Goal: Book appointment/travel/reservation

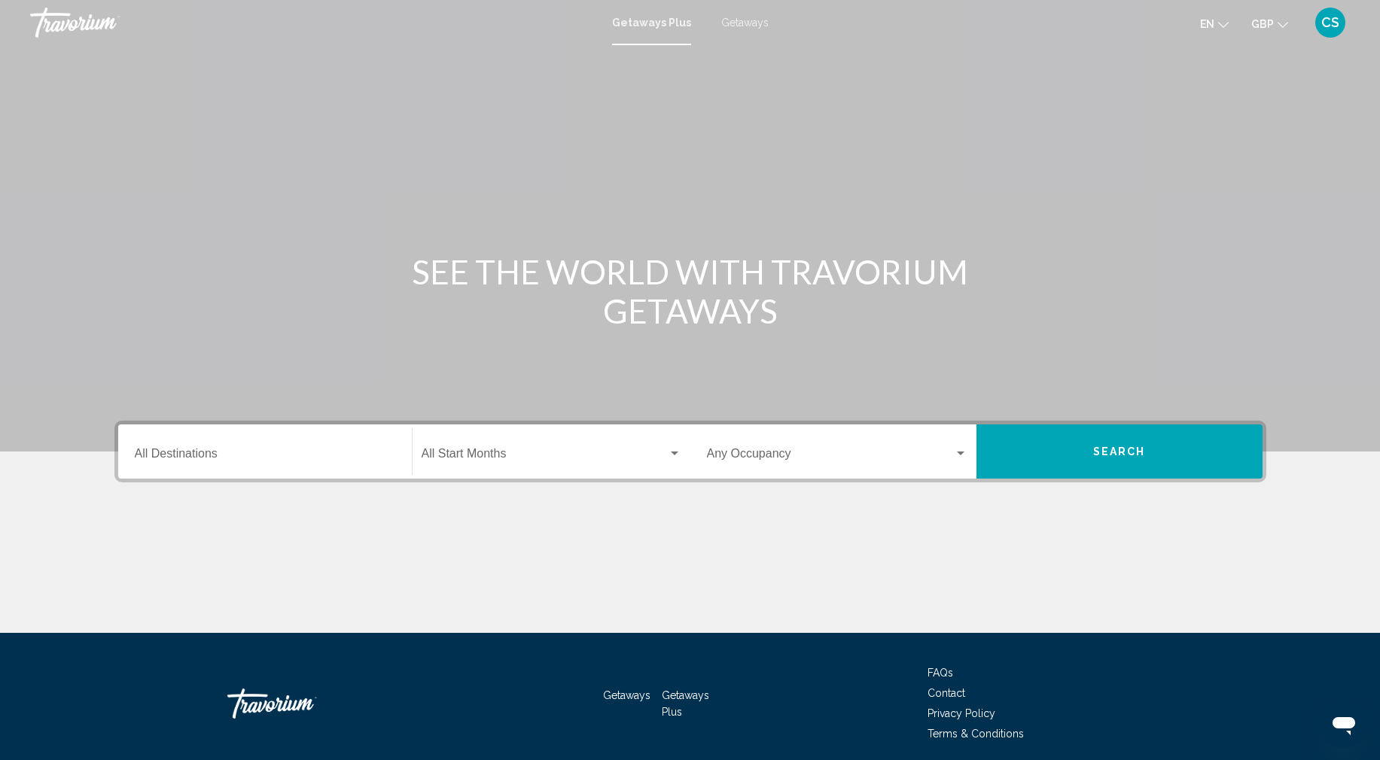
click at [202, 464] on div "Destination All Destinations" at bounding box center [265, 451] width 260 height 47
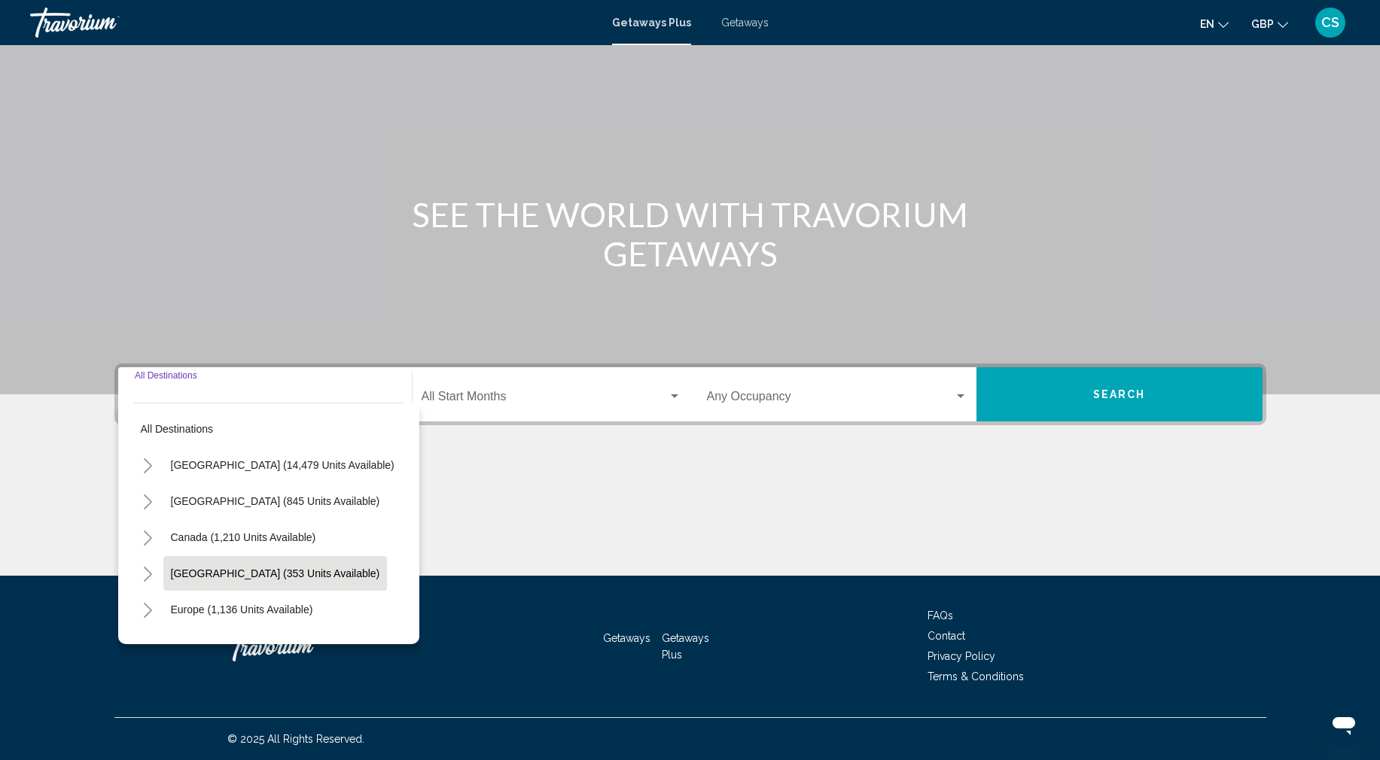
scroll to position [3, 0]
click at [143, 607] on icon "Toggle Europe (1,136 units available)" at bounding box center [147, 607] width 11 height 15
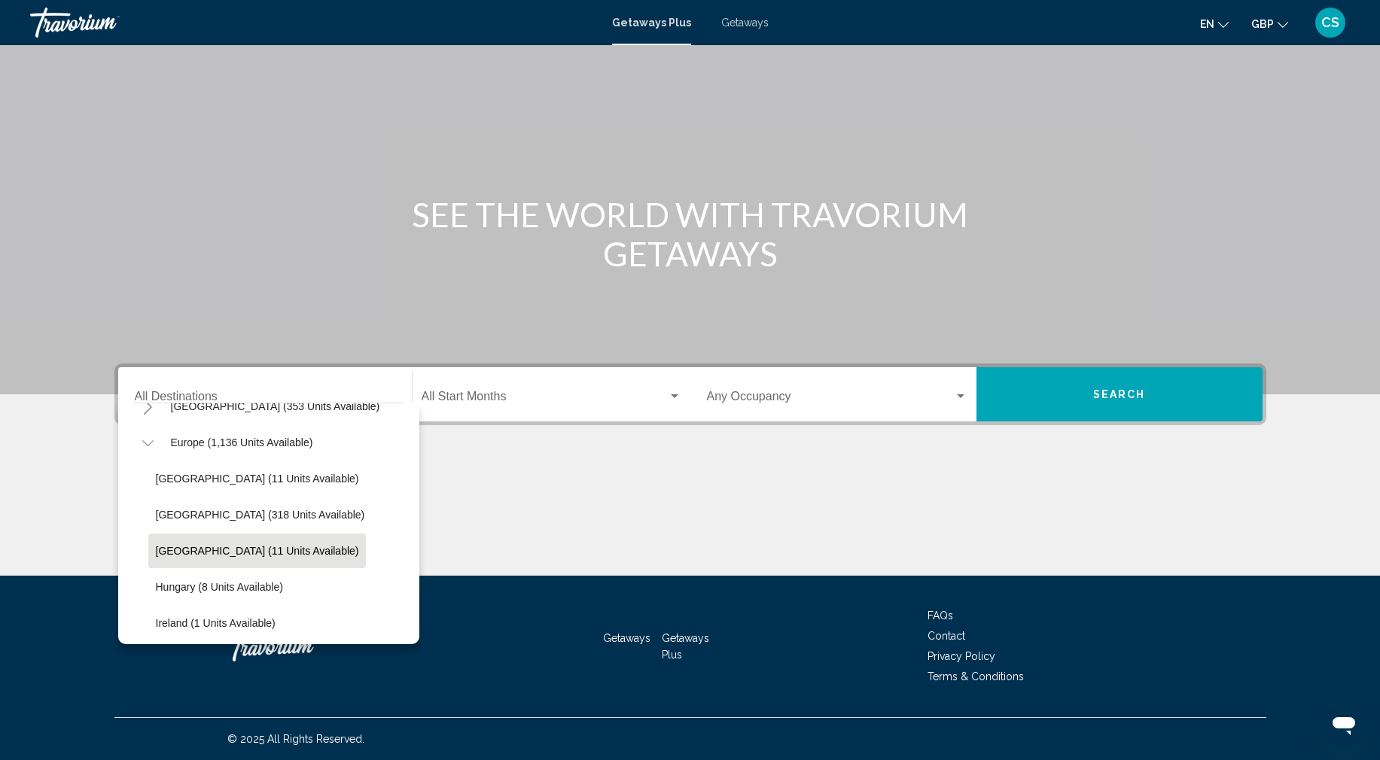
scroll to position [164, 0]
click at [215, 552] on span "[GEOGRAPHIC_DATA] (11 units available)" at bounding box center [257, 554] width 203 height 12
type input "**********"
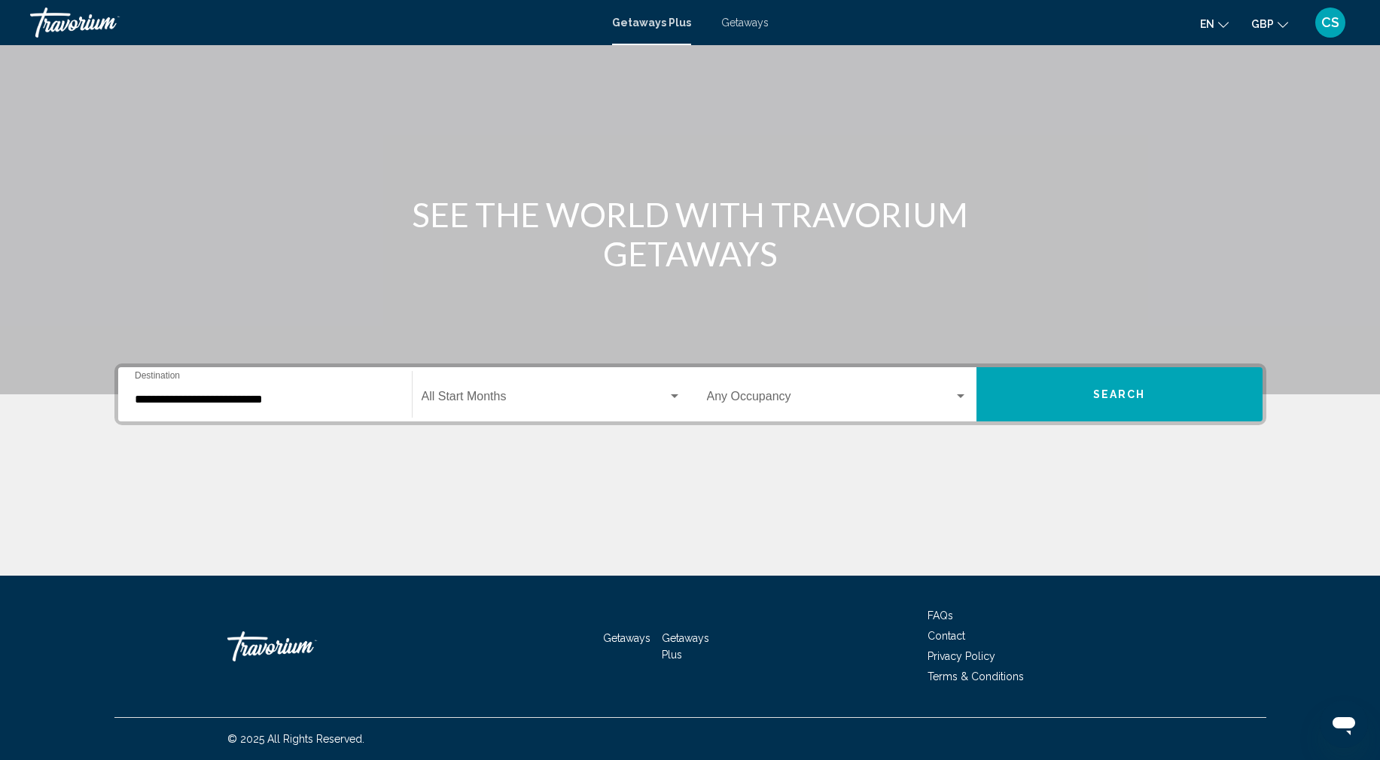
click at [473, 409] on div "Start Month All Start Months" at bounding box center [551, 394] width 260 height 47
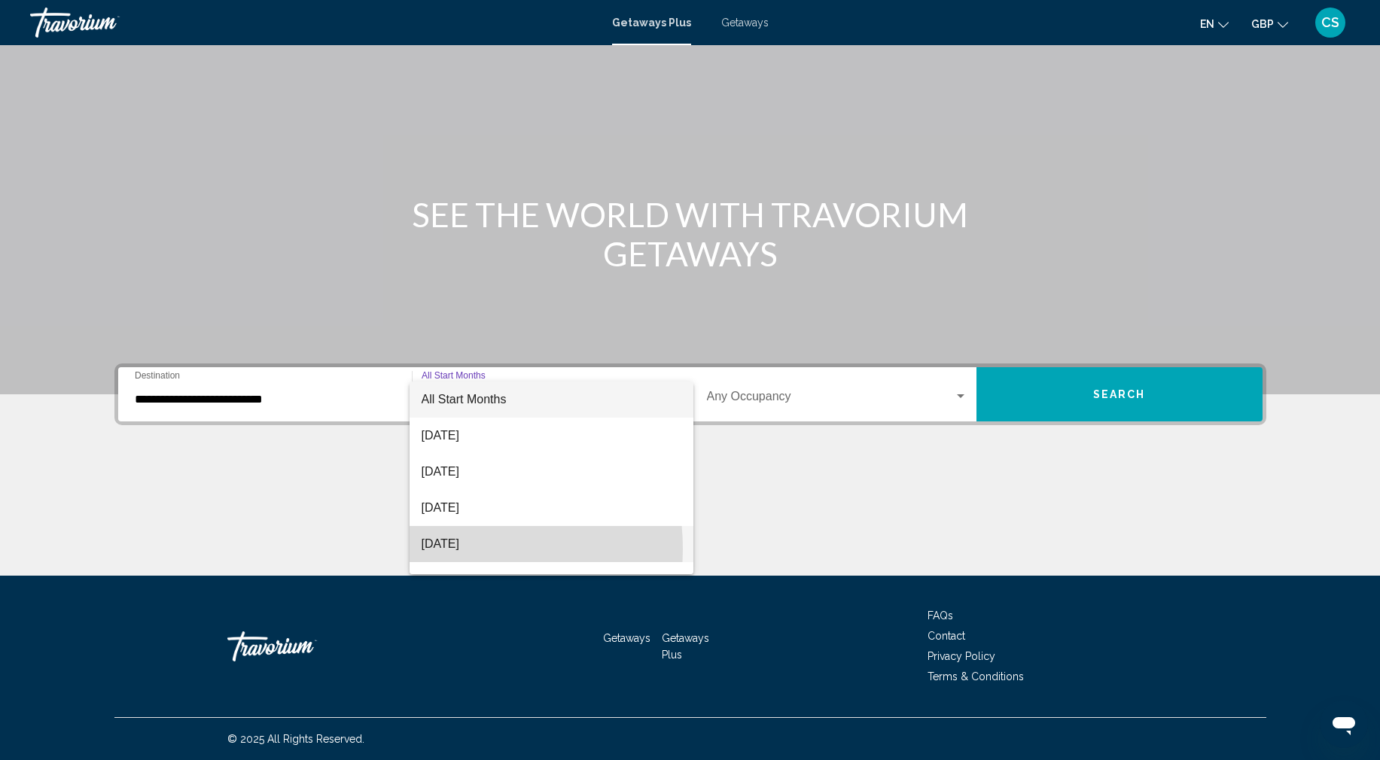
click at [449, 549] on span "[DATE]" at bounding box center [551, 544] width 260 height 36
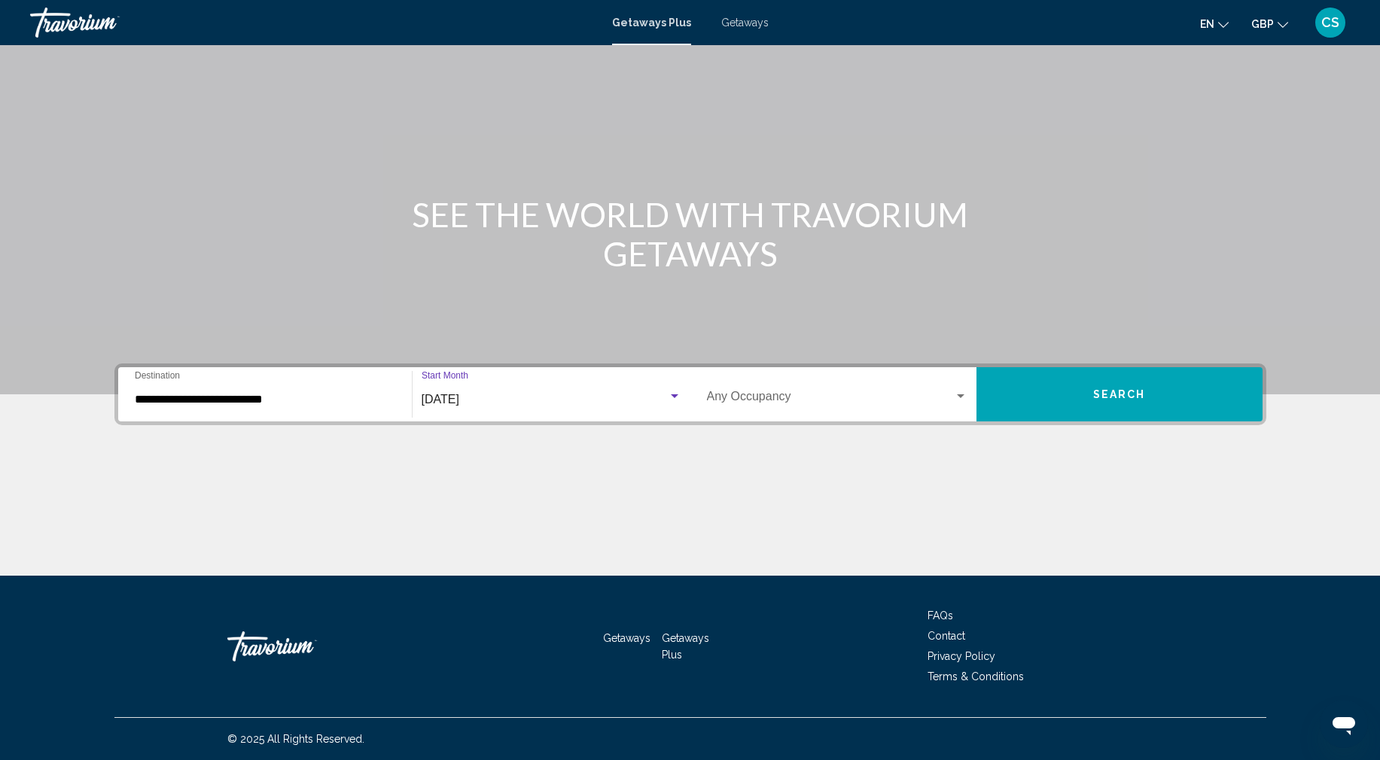
click at [1117, 397] on span "Search" at bounding box center [1119, 395] width 53 height 12
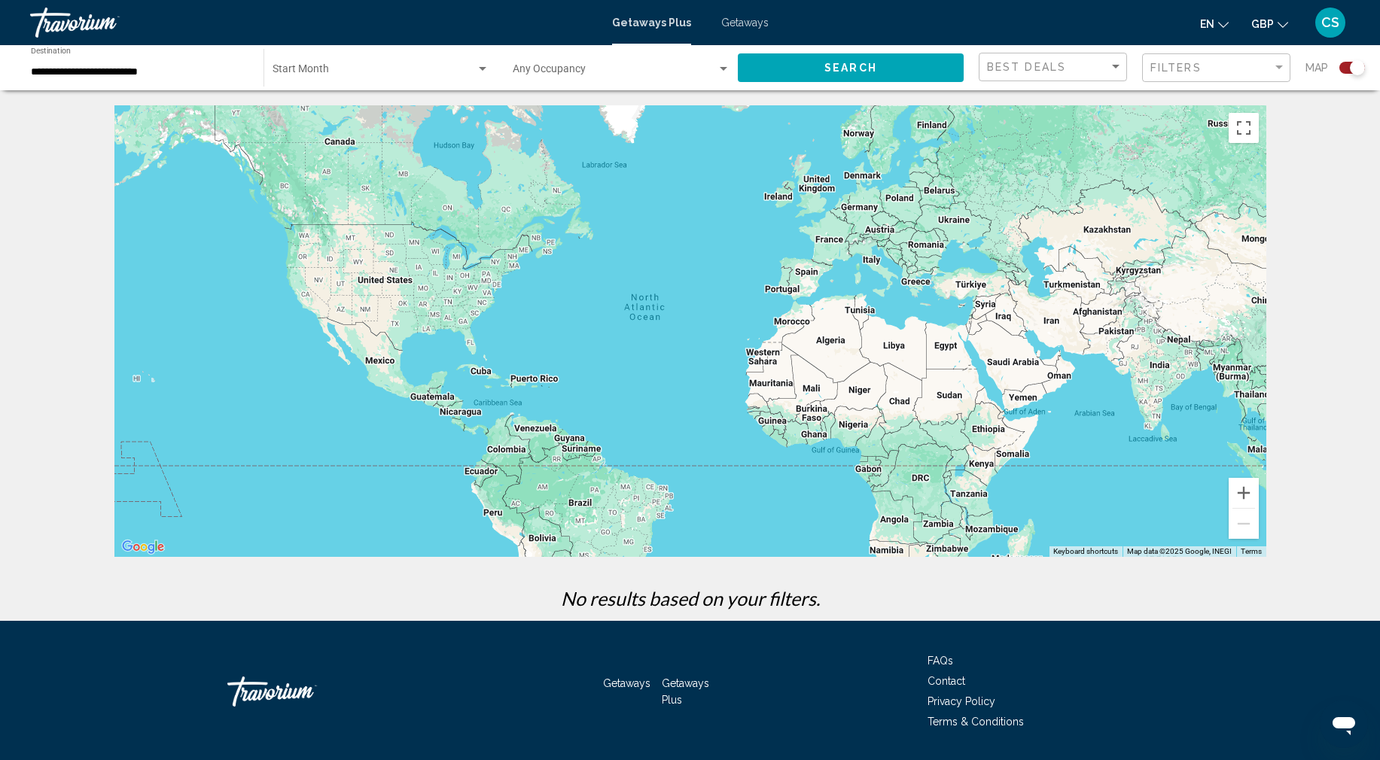
scroll to position [3, 0]
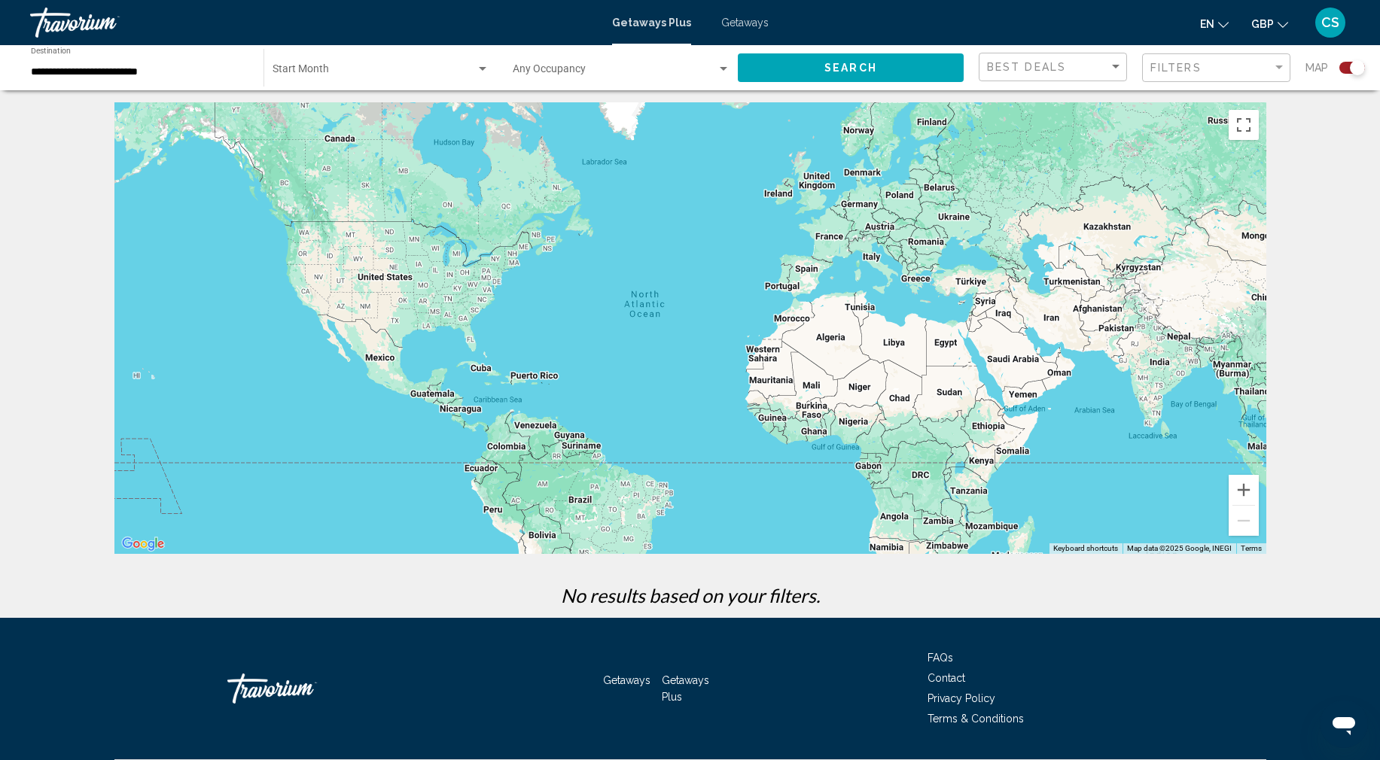
click at [740, 28] on span "Getaways" at bounding box center [744, 23] width 47 height 12
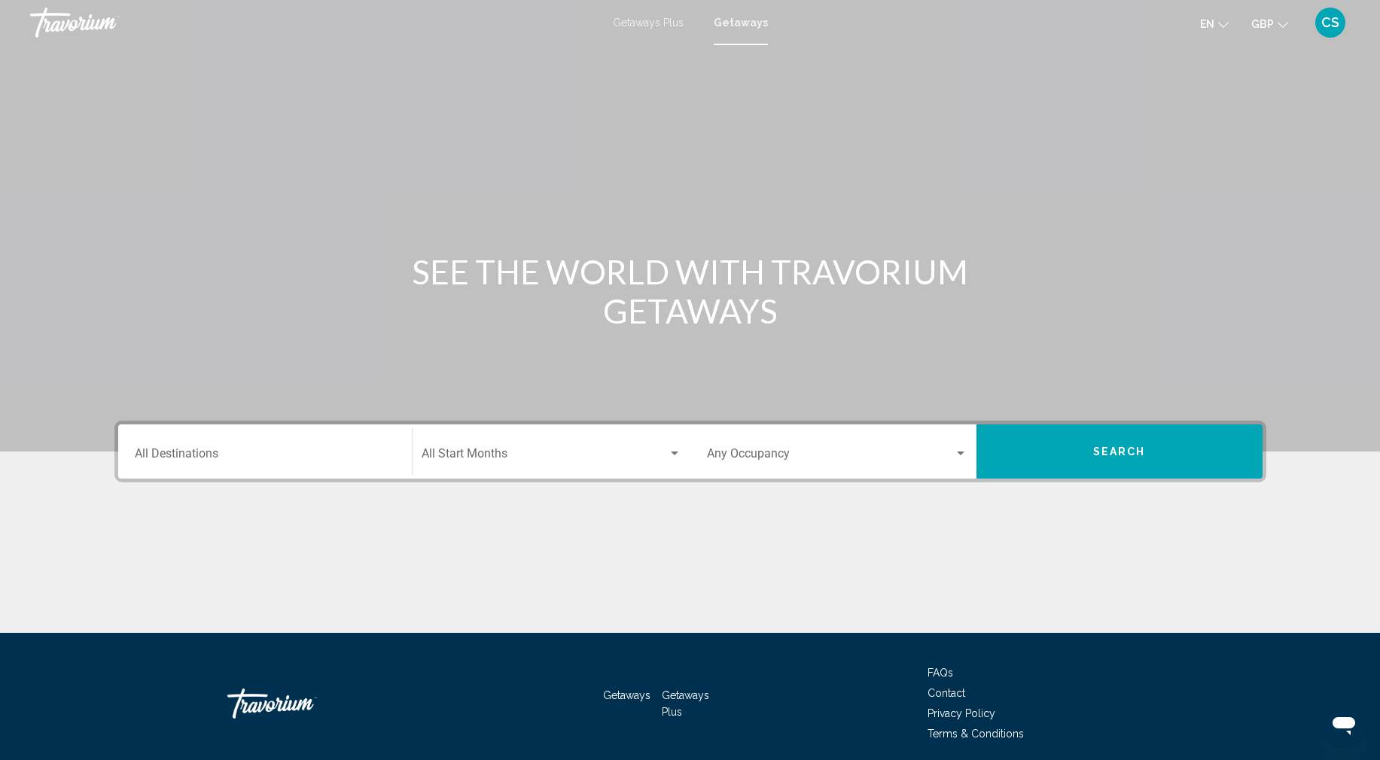
click at [162, 458] on input "Destination All Destinations" at bounding box center [265, 457] width 260 height 14
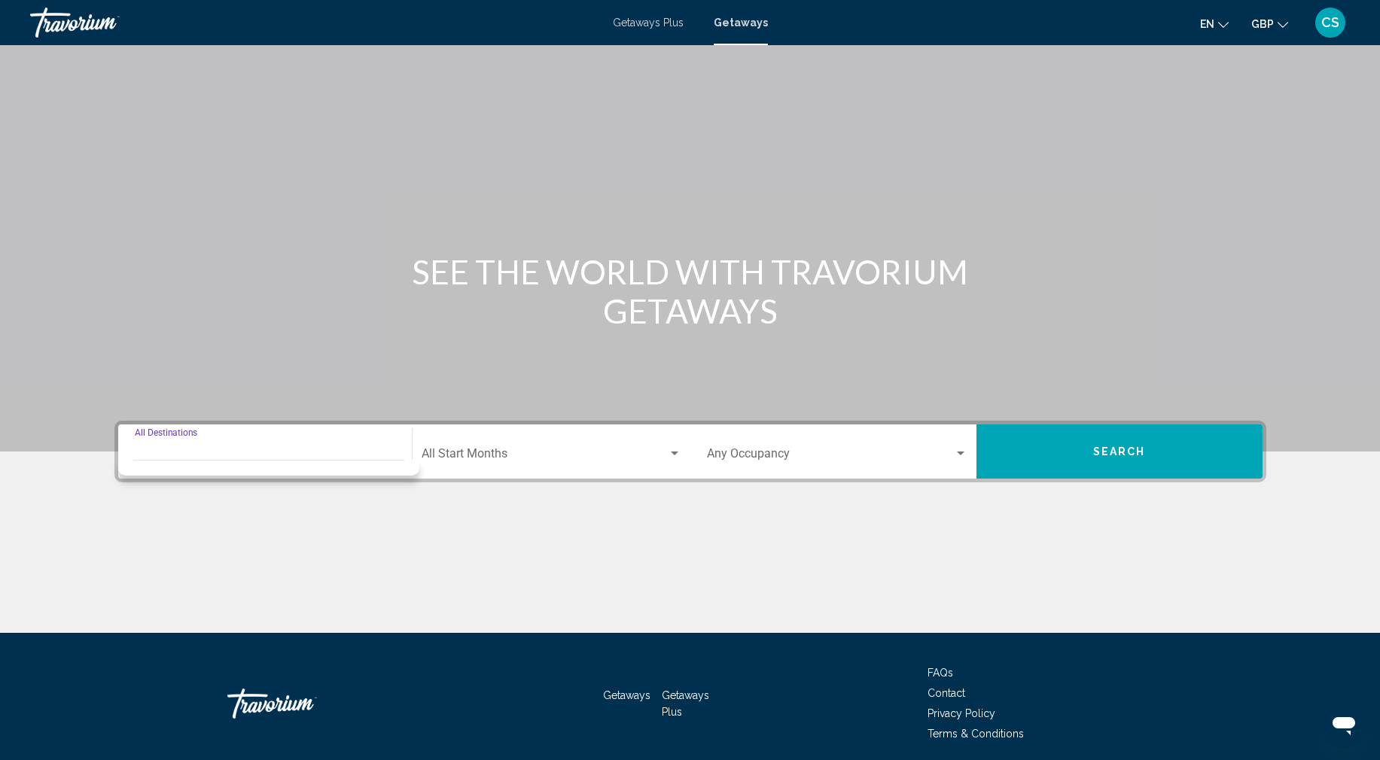
scroll to position [57, 0]
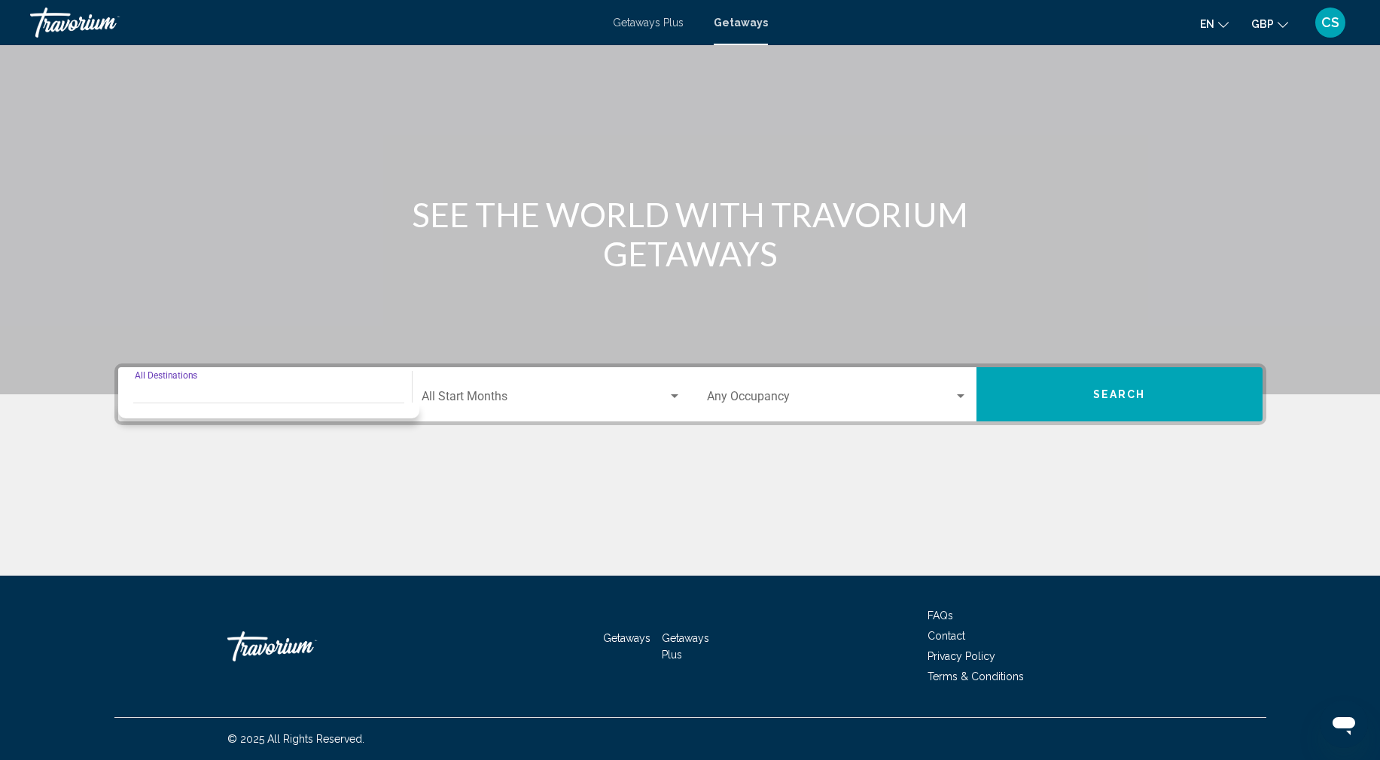
click at [155, 403] on mat-divider "Search widget" at bounding box center [268, 403] width 271 height 1
click at [154, 400] on input "Destination All Destinations" at bounding box center [265, 400] width 260 height 14
click at [136, 394] on input "Destination All Destinations" at bounding box center [265, 400] width 260 height 14
click at [166, 400] on input "Destination All Destinations" at bounding box center [265, 400] width 260 height 14
click at [138, 407] on div "Search widget" at bounding box center [268, 407] width 271 height 8
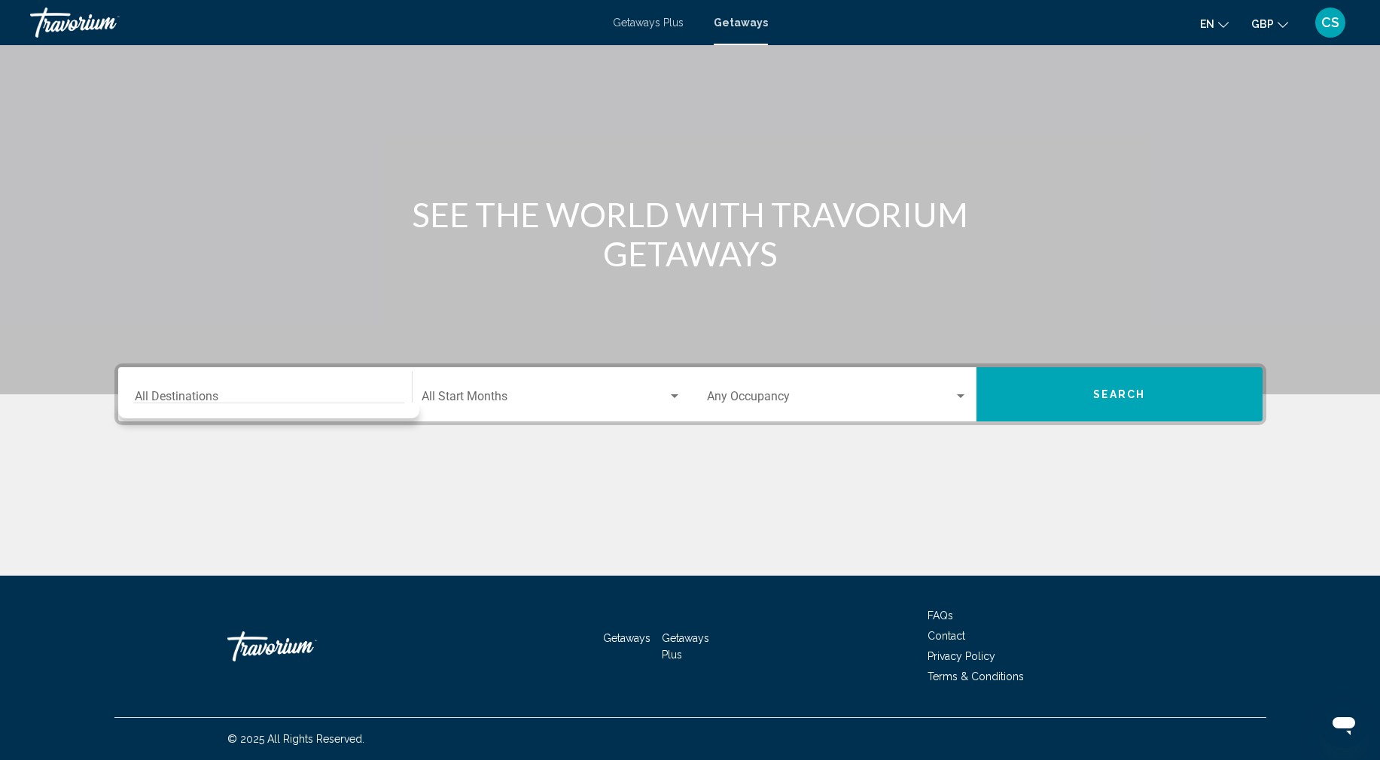
click at [138, 411] on div "Search widget" at bounding box center [268, 411] width 301 height 16
click at [138, 412] on div "Search widget" at bounding box center [268, 411] width 301 height 16
click at [159, 391] on div "Destination All Destinations" at bounding box center [265, 394] width 260 height 47
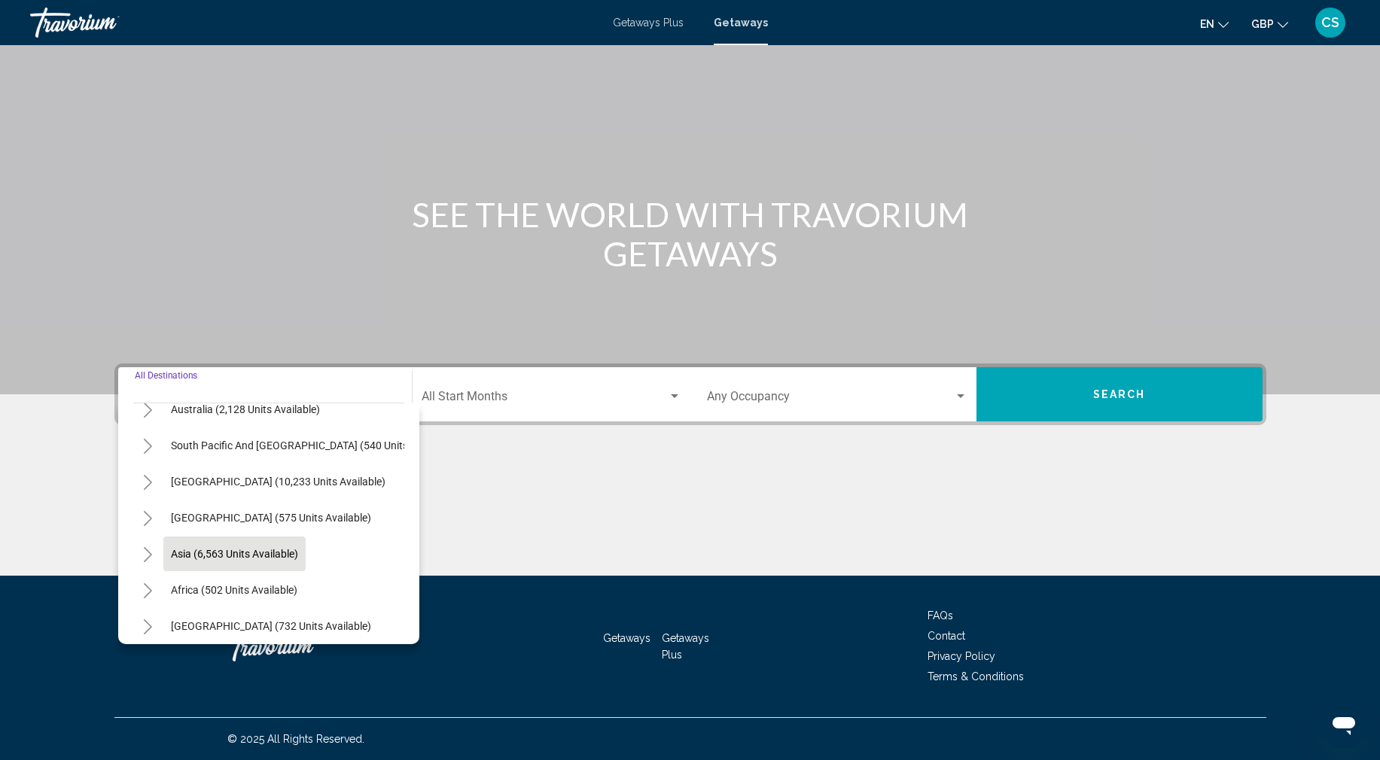
scroll to position [181, 0]
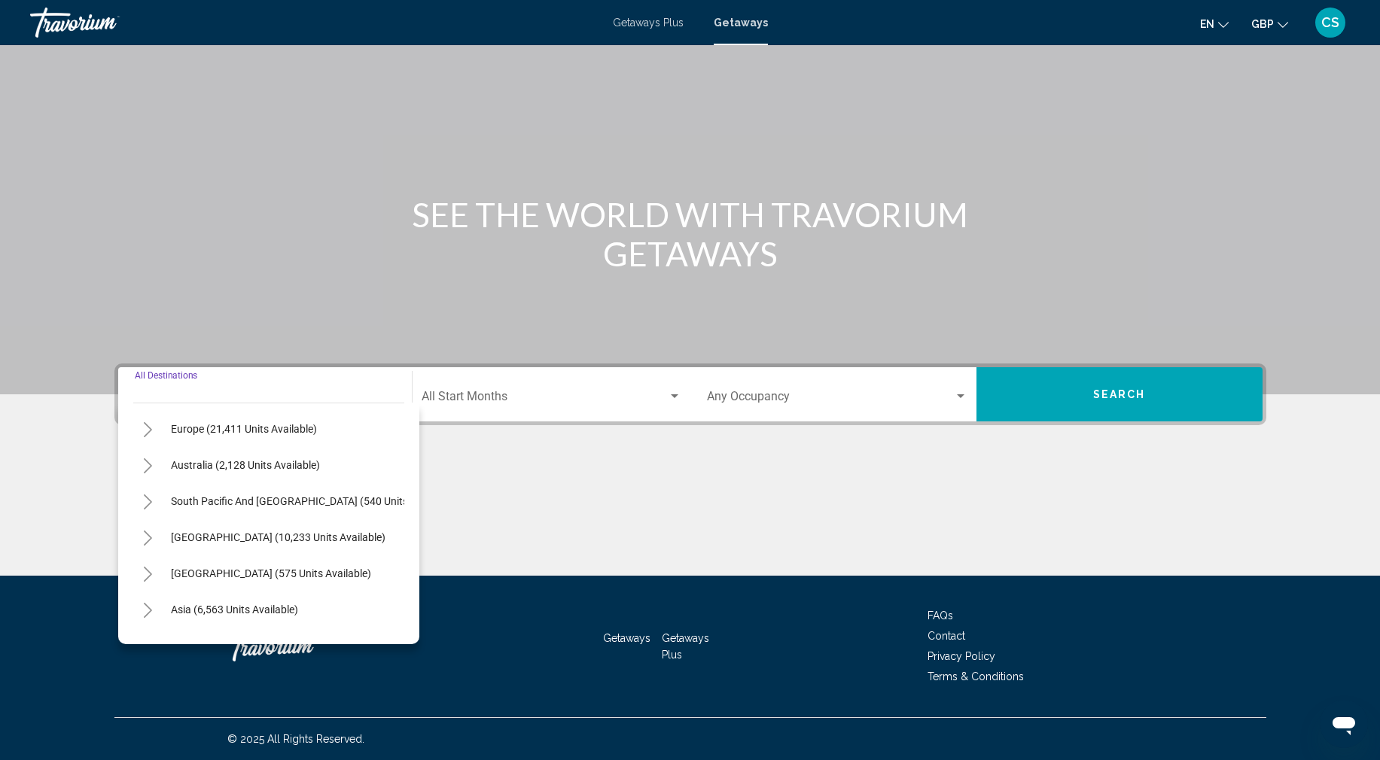
click at [148, 430] on icon "Toggle Europe (21,411 units available)" at bounding box center [147, 429] width 11 height 15
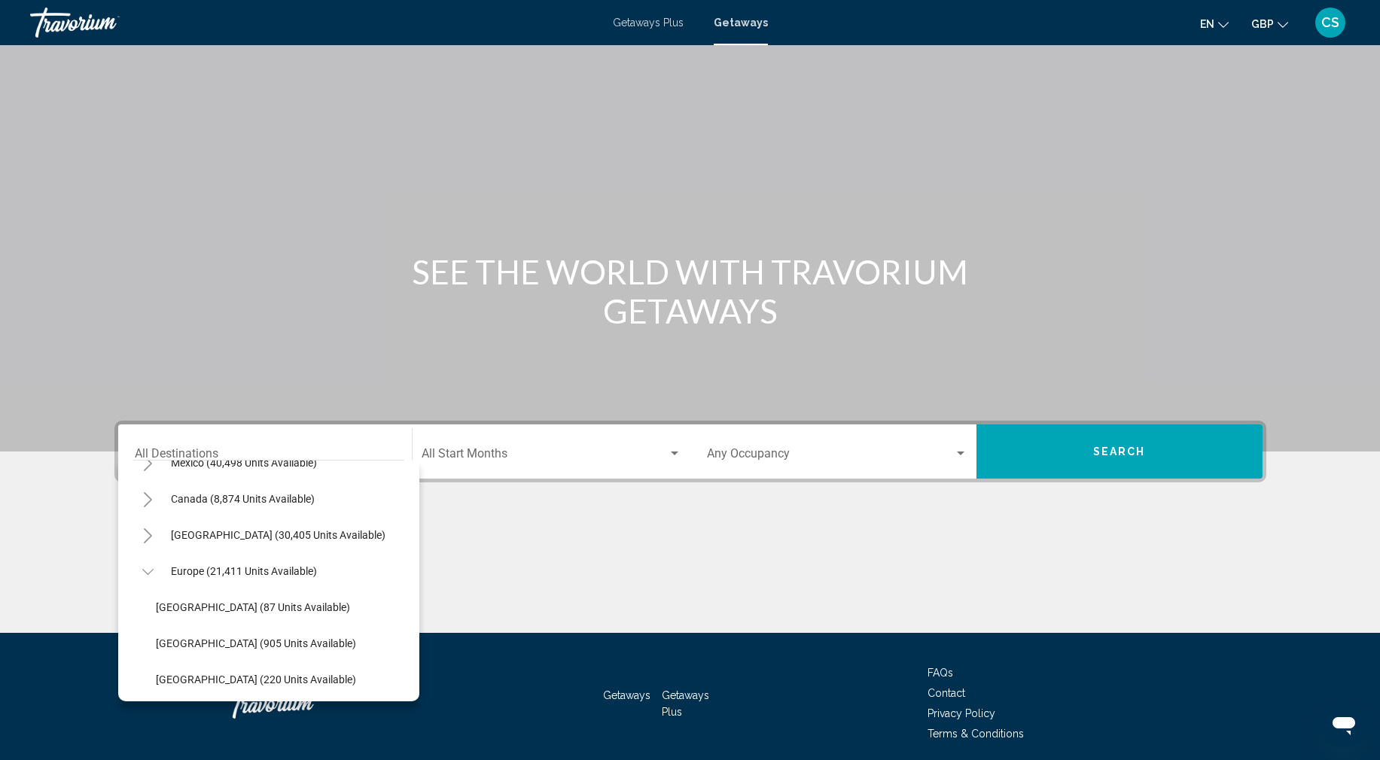
scroll to position [0, 0]
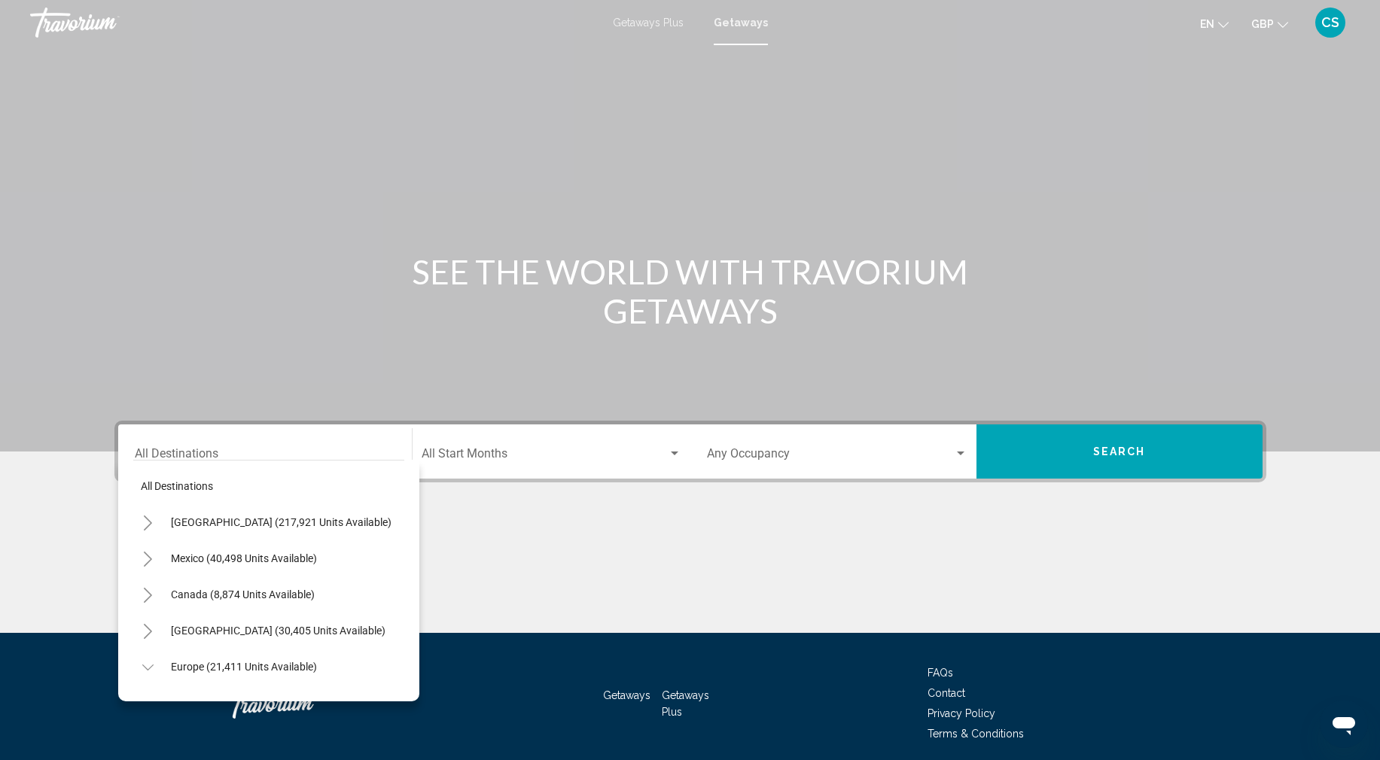
click at [199, 454] on input "Destination All Destinations" at bounding box center [265, 457] width 260 height 14
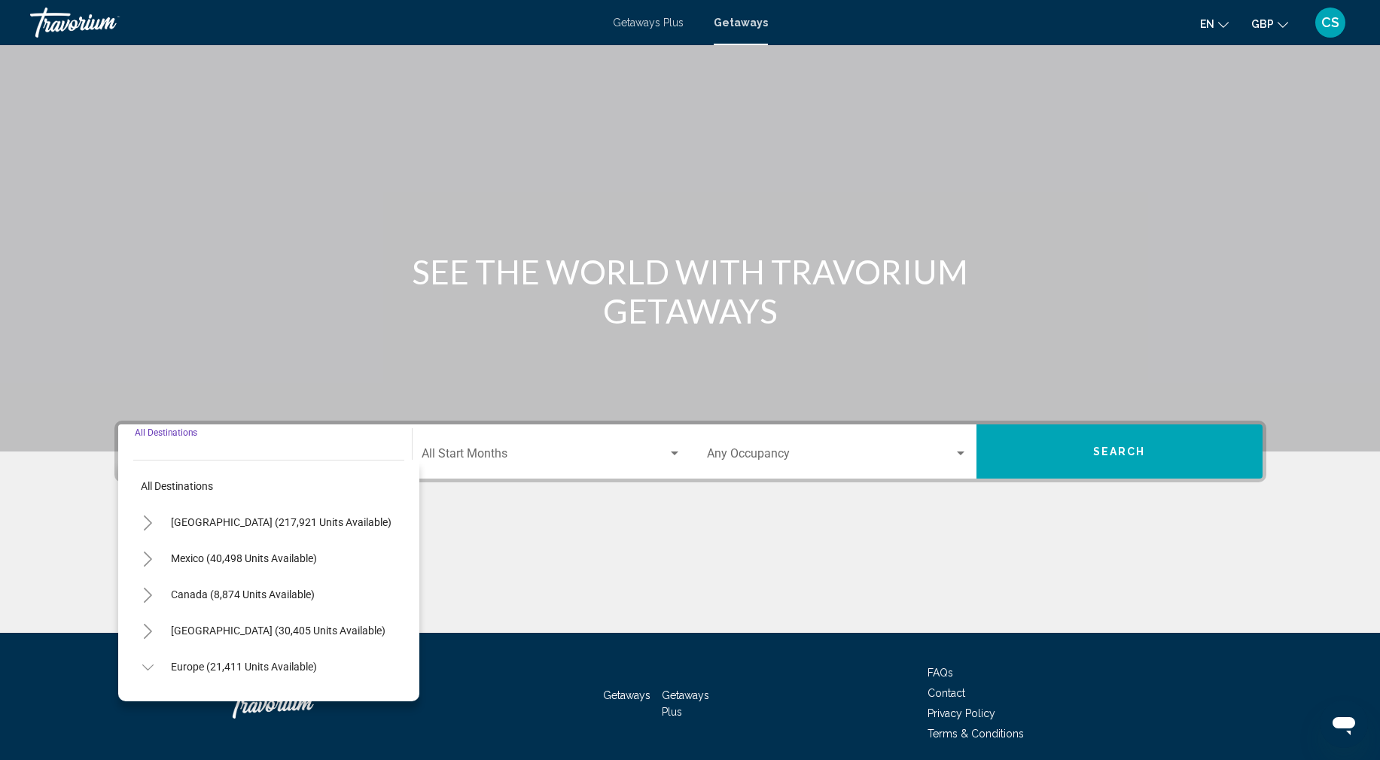
scroll to position [57, 0]
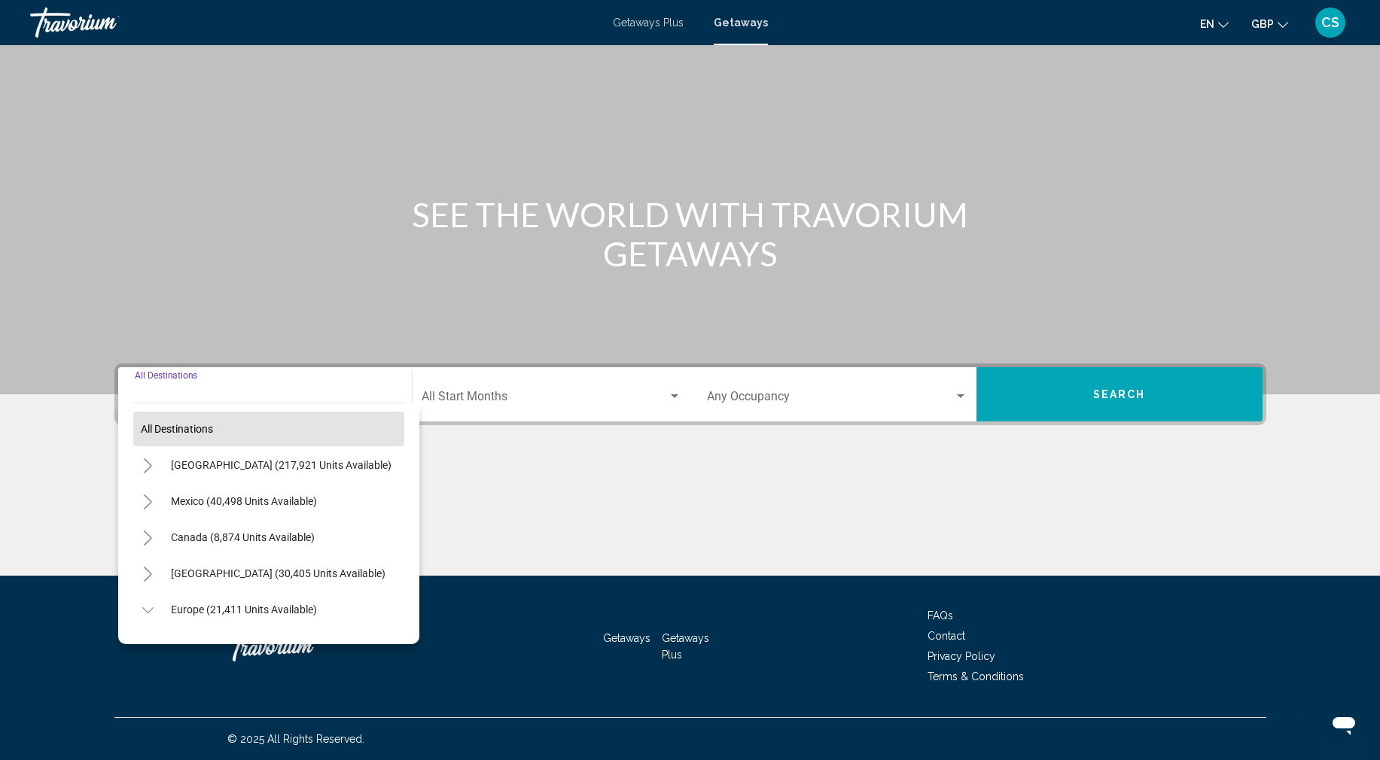
click at [186, 438] on button "All destinations" at bounding box center [268, 429] width 271 height 35
type input "**********"
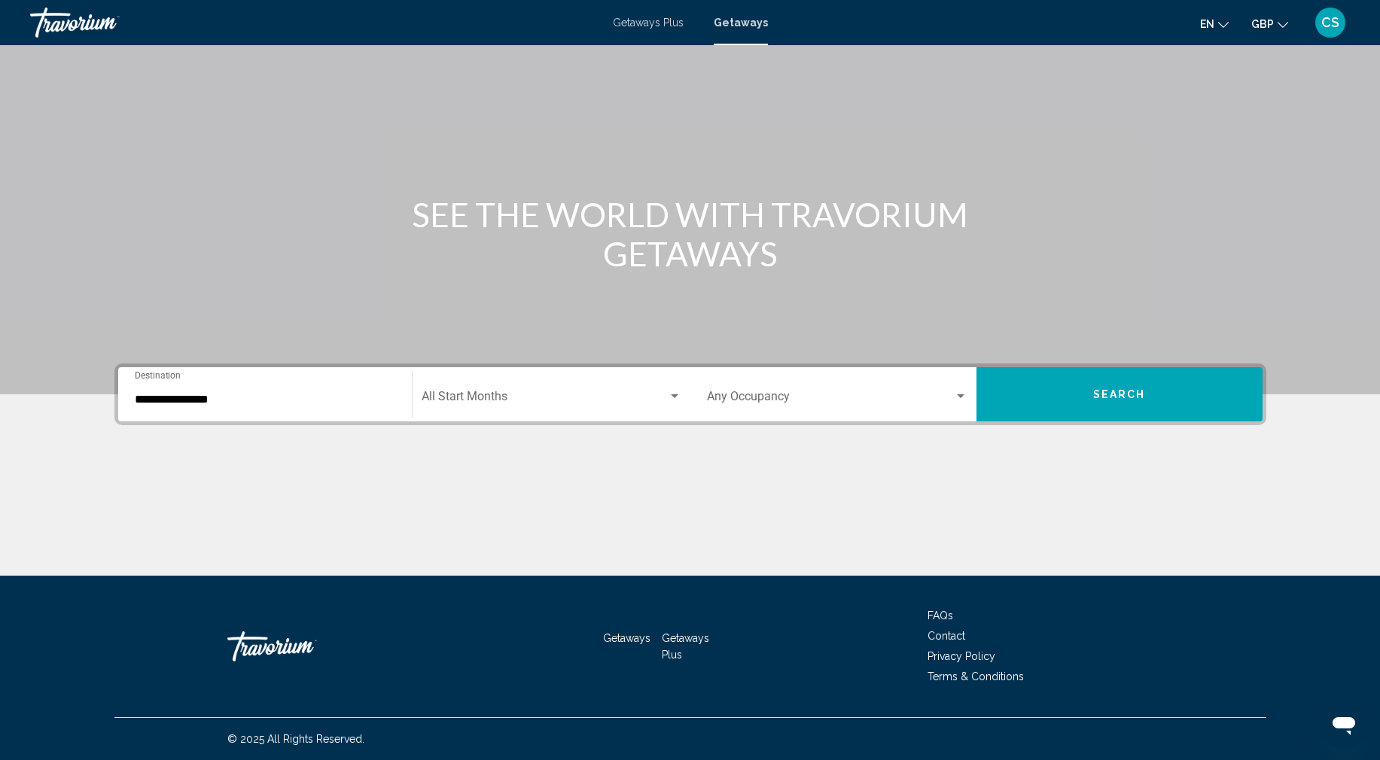
click at [540, 403] on span "Search widget" at bounding box center [544, 400] width 246 height 14
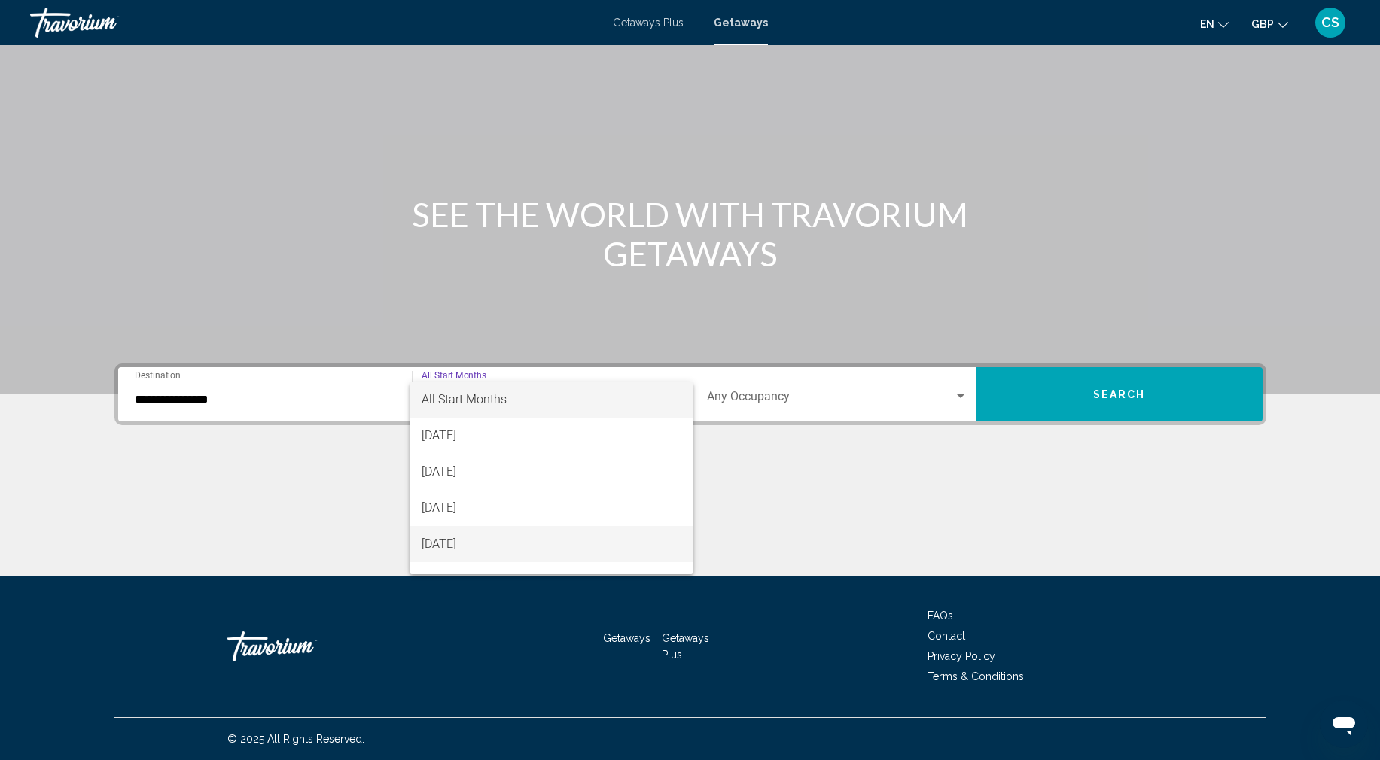
click at [473, 547] on span "[DATE]" at bounding box center [551, 544] width 260 height 36
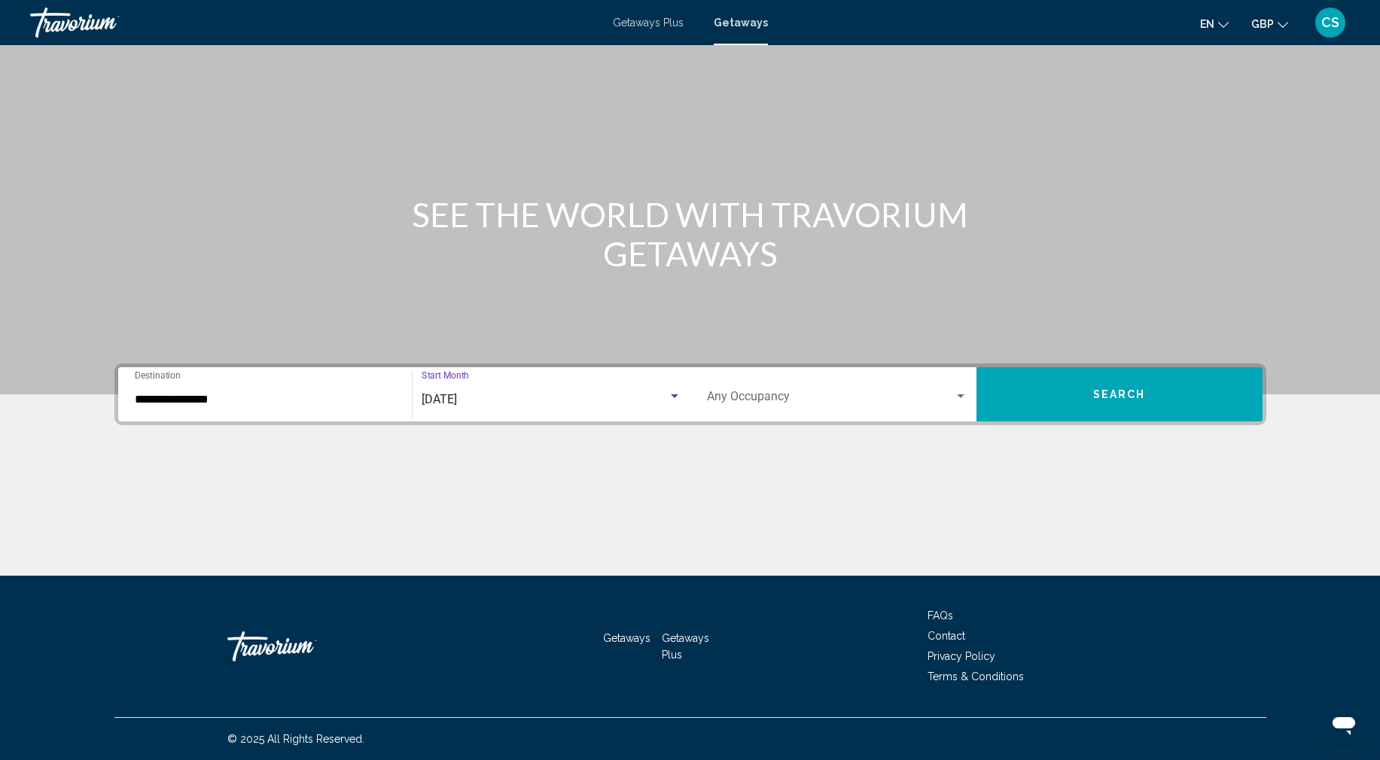
click at [850, 408] on div "Occupancy Any Occupancy" at bounding box center [837, 394] width 260 height 47
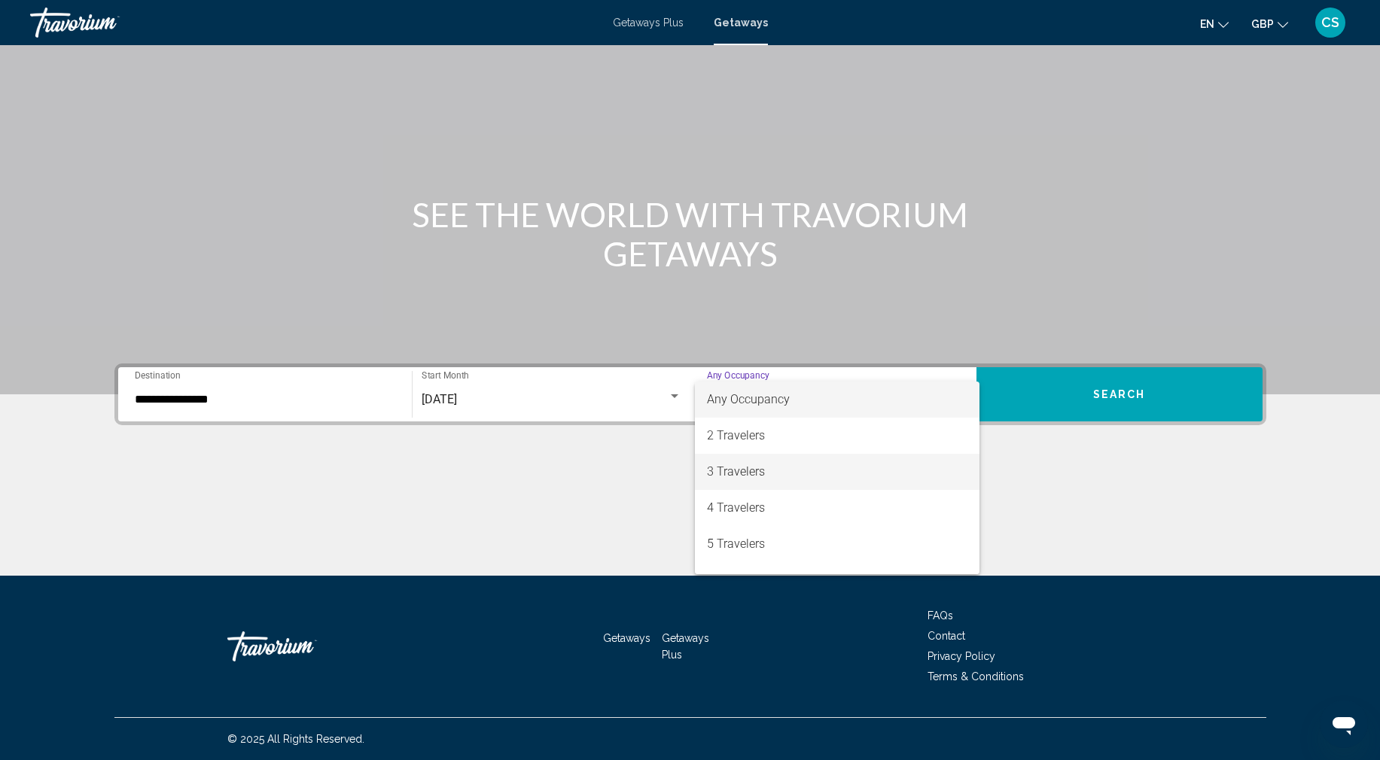
click at [731, 471] on span "3 Travelers" at bounding box center [837, 472] width 260 height 36
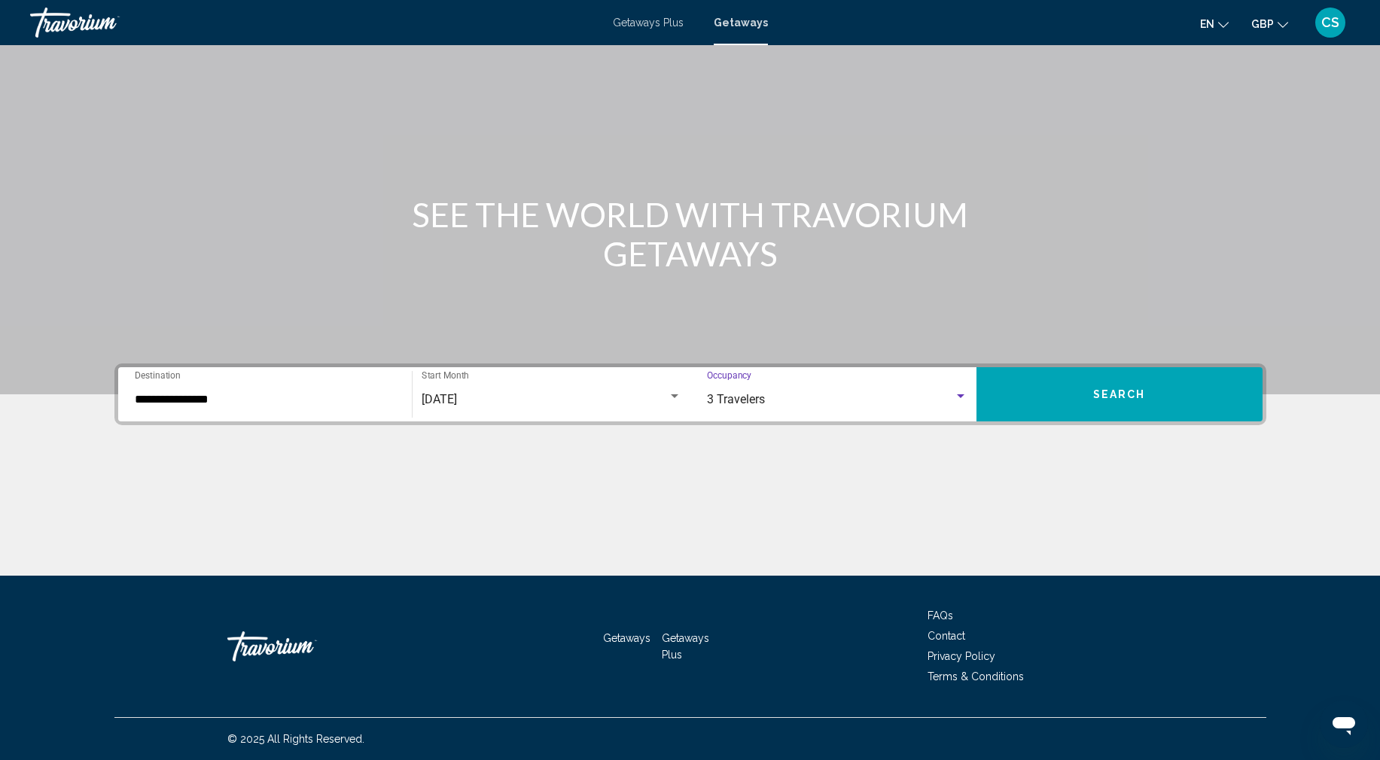
click at [1106, 401] on button "Search" at bounding box center [1119, 394] width 286 height 54
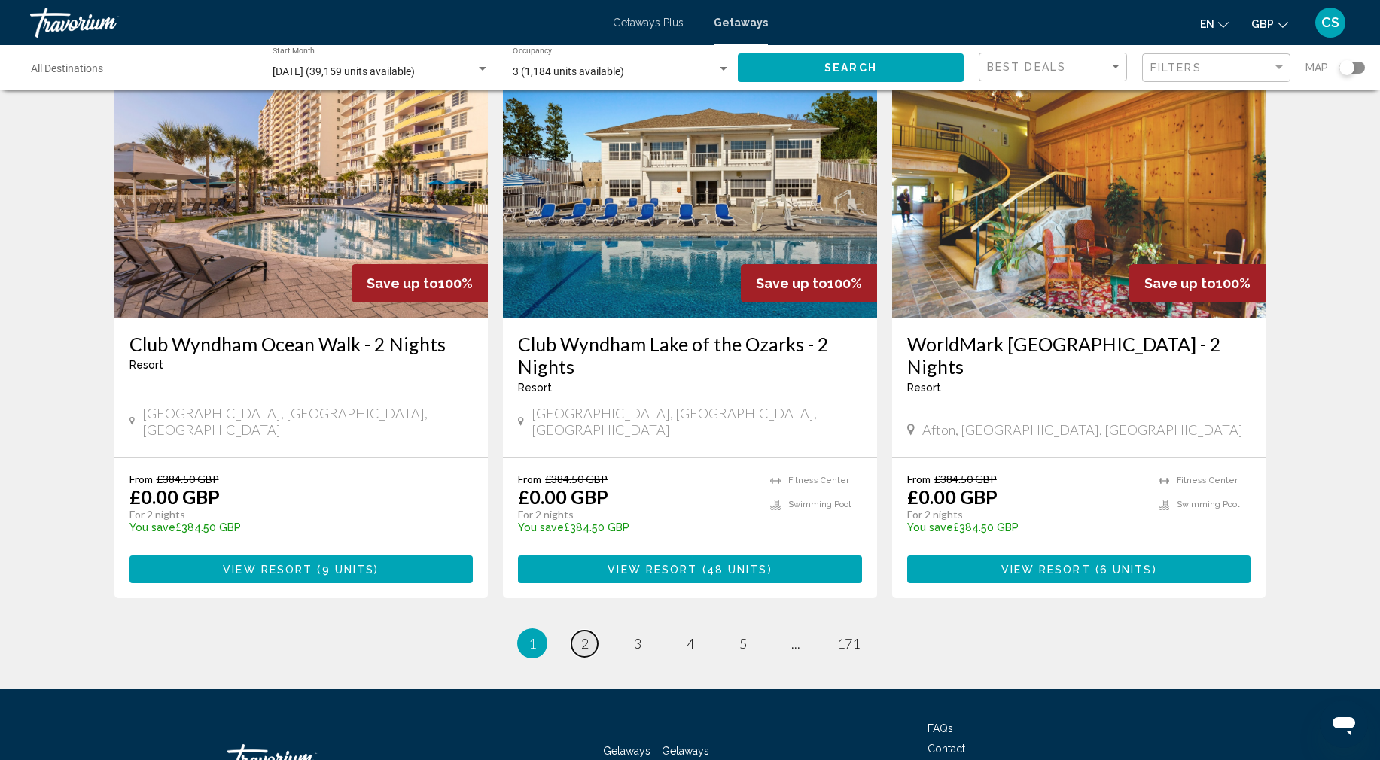
click at [586, 635] on span "2" at bounding box center [585, 643] width 8 height 17
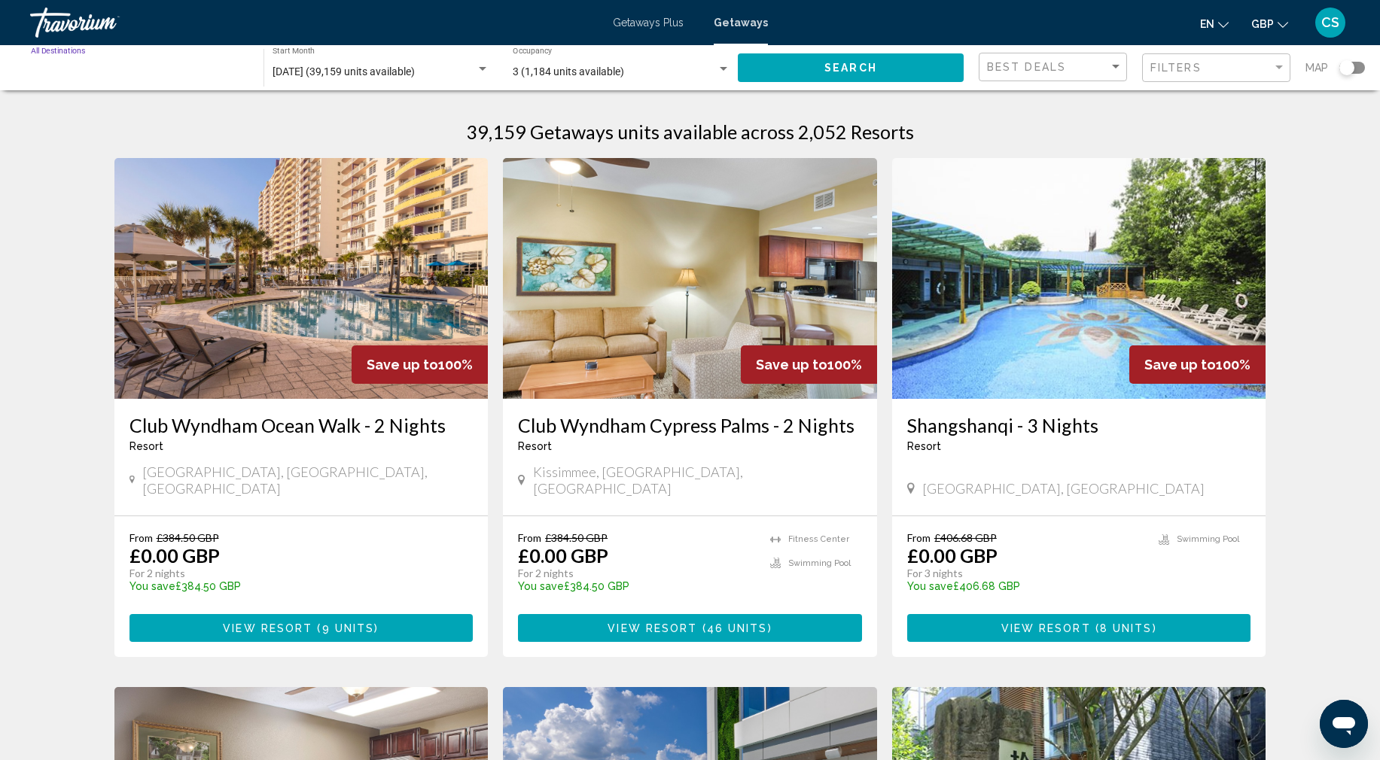
click at [83, 70] on input "Destination All Destinations" at bounding box center [140, 72] width 218 height 12
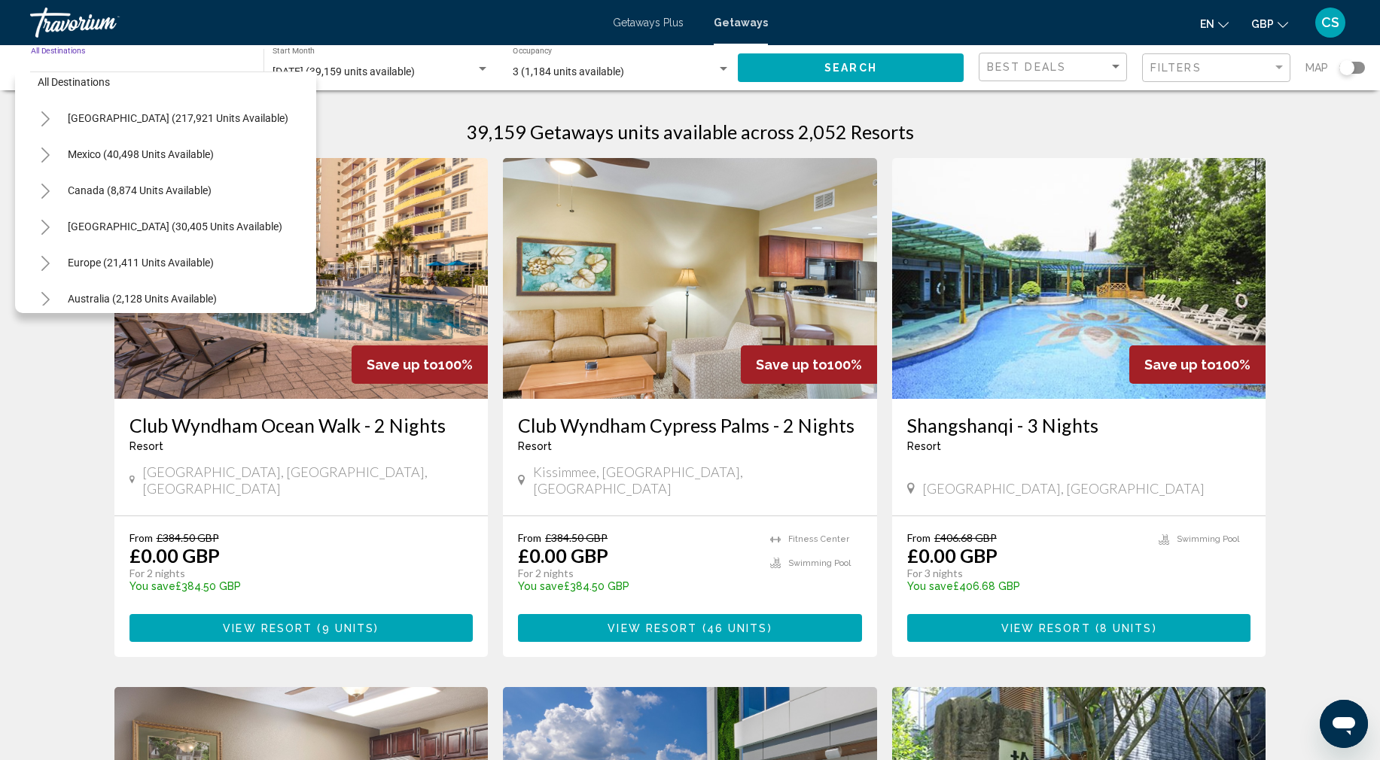
click at [78, 260] on span "Europe (21,411 units available)" at bounding box center [141, 263] width 146 height 12
type input "**********"
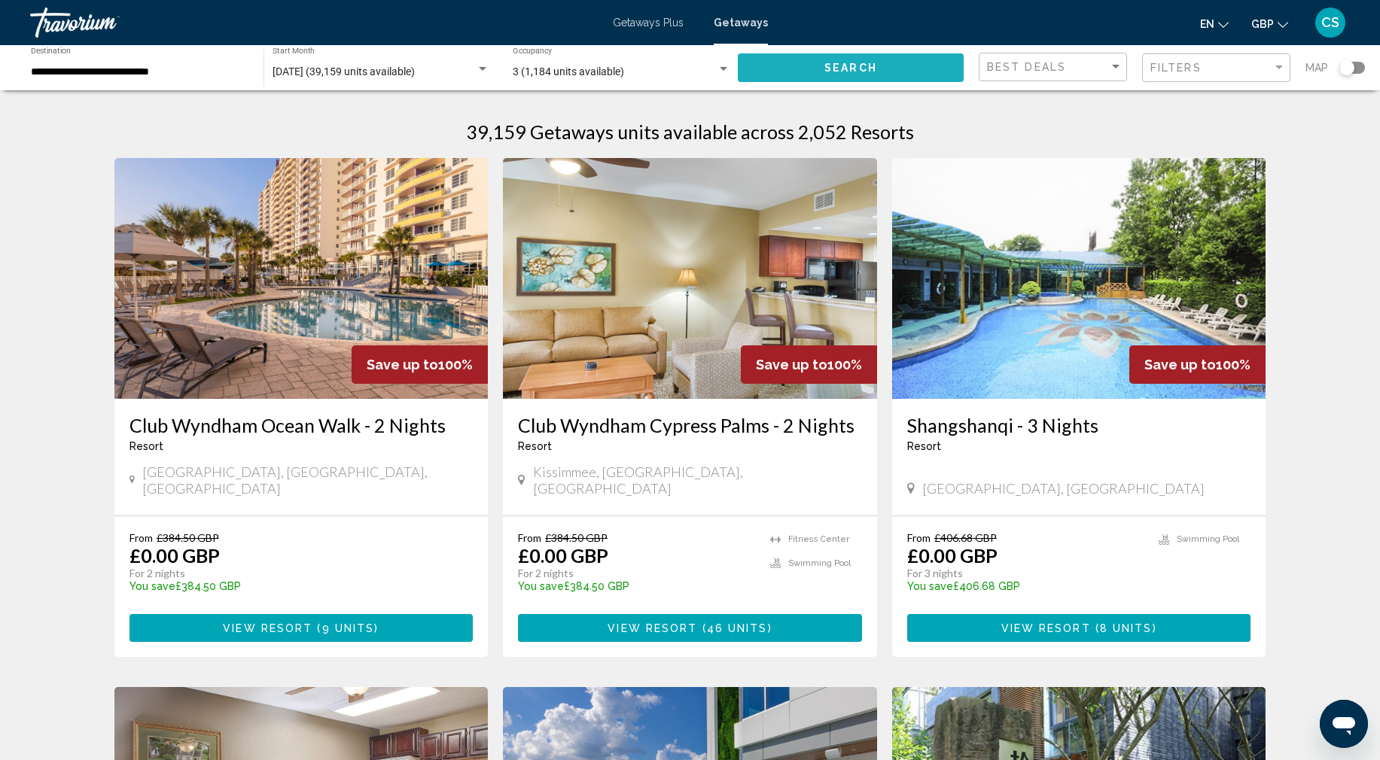
click at [851, 75] on button "Search" at bounding box center [851, 67] width 226 height 28
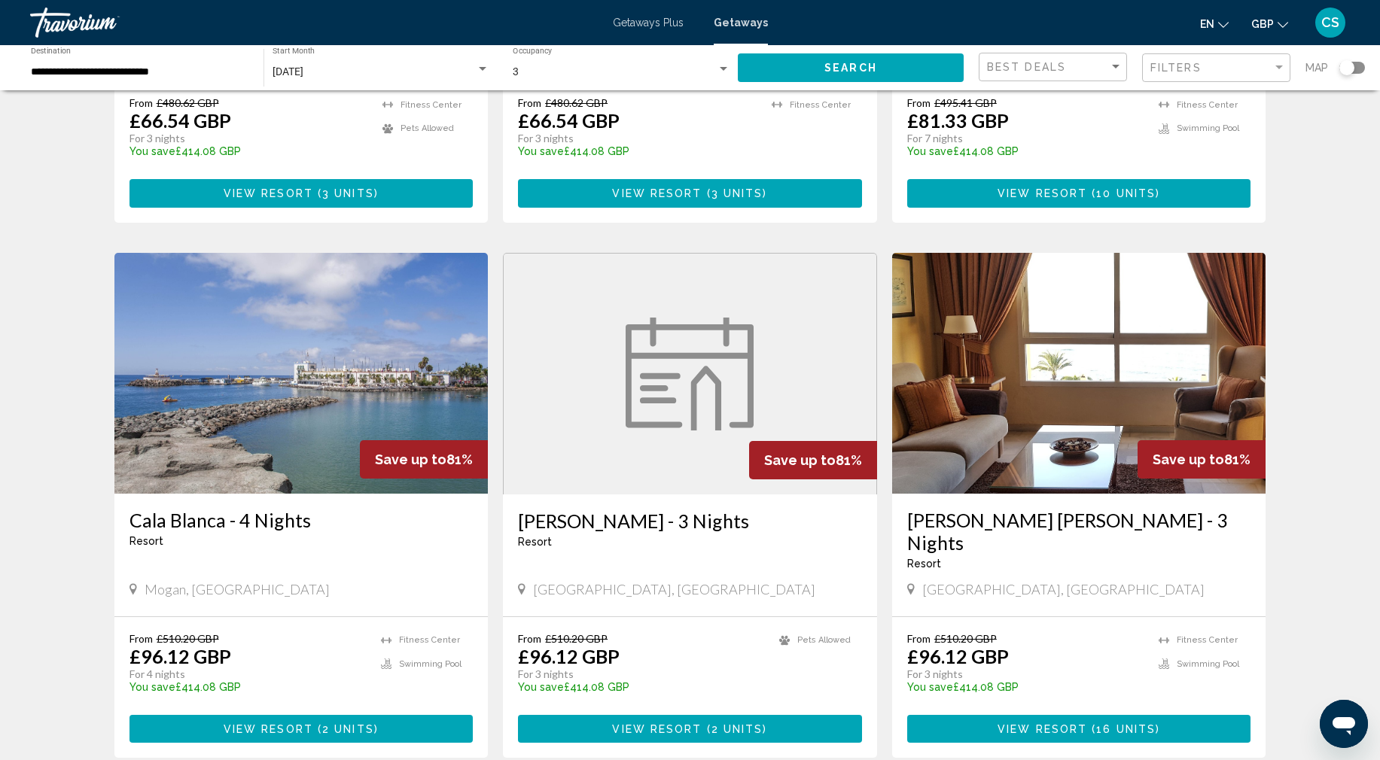
scroll to position [1112, 0]
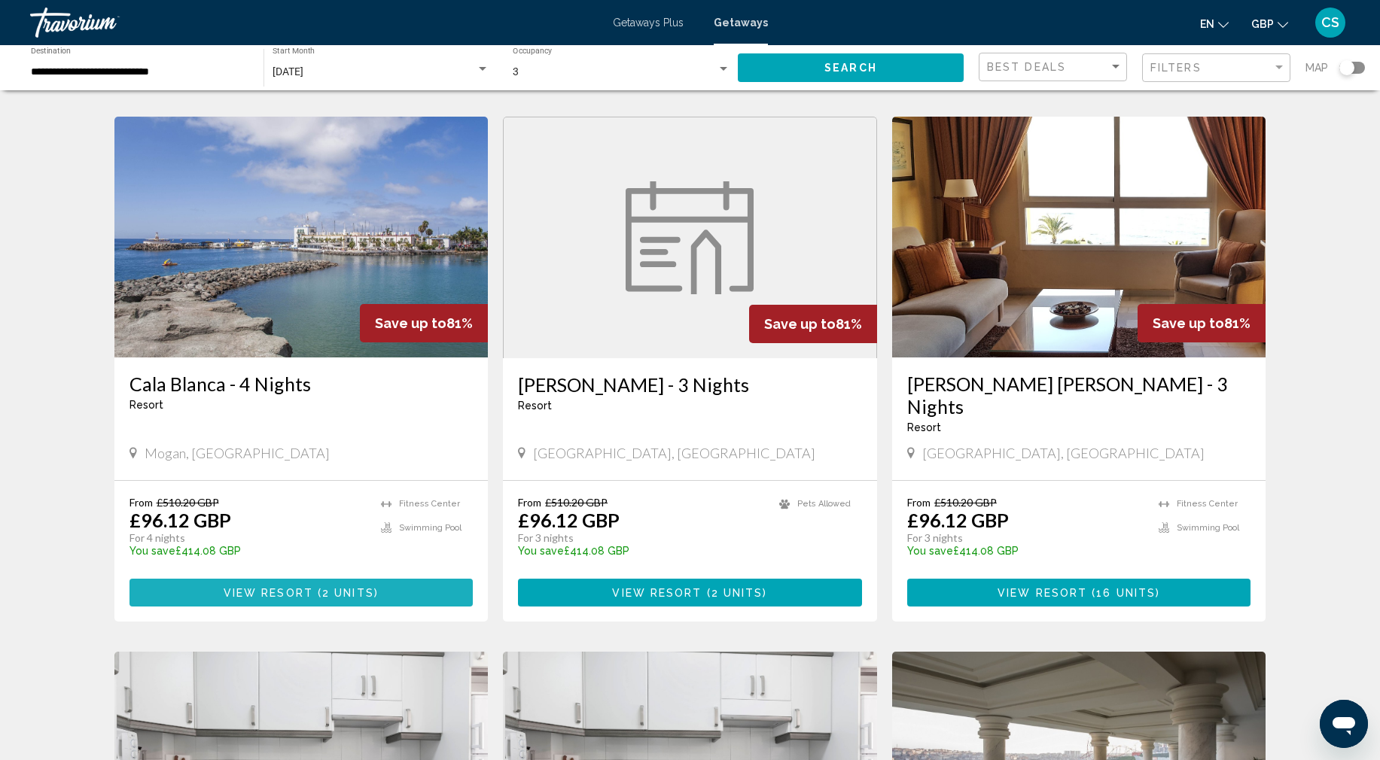
click at [300, 587] on span "View Resort" at bounding box center [269, 593] width 90 height 12
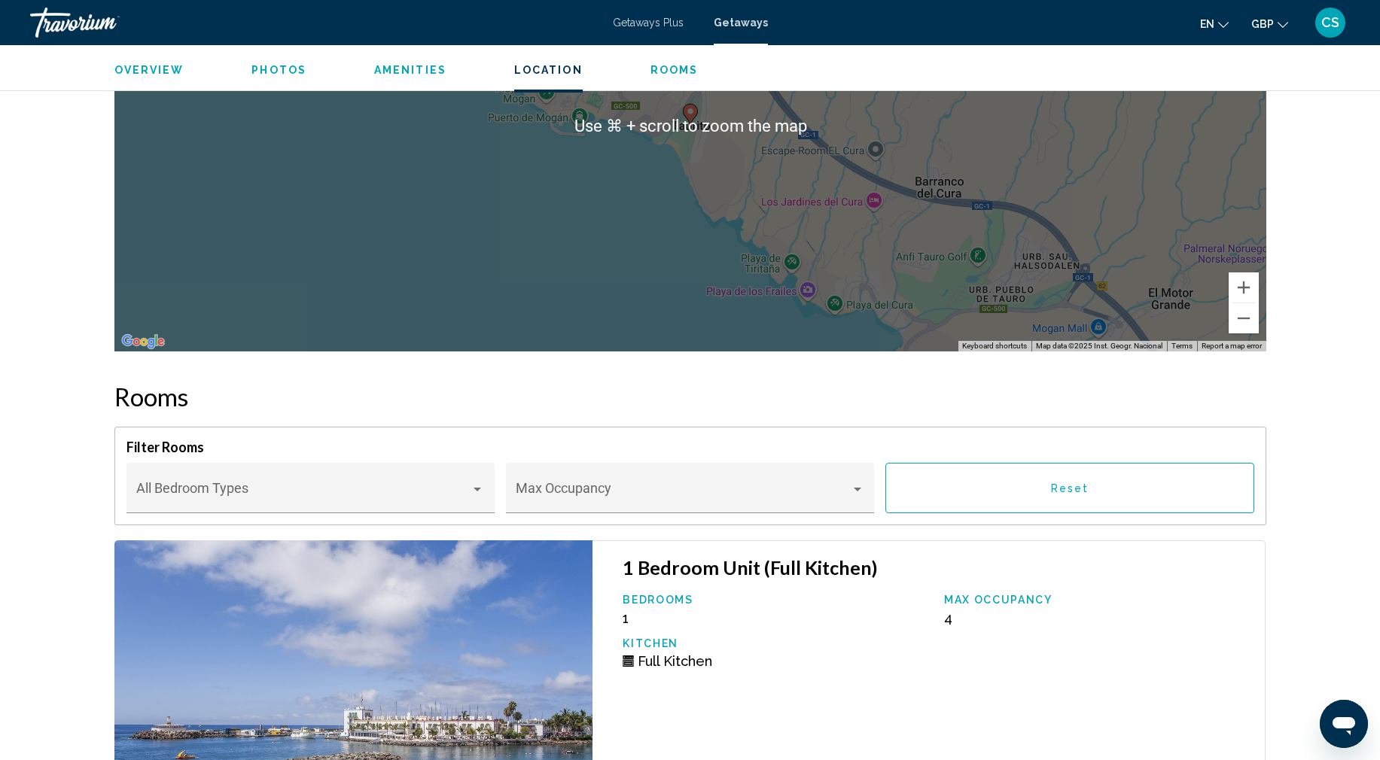
scroll to position [2289, 0]
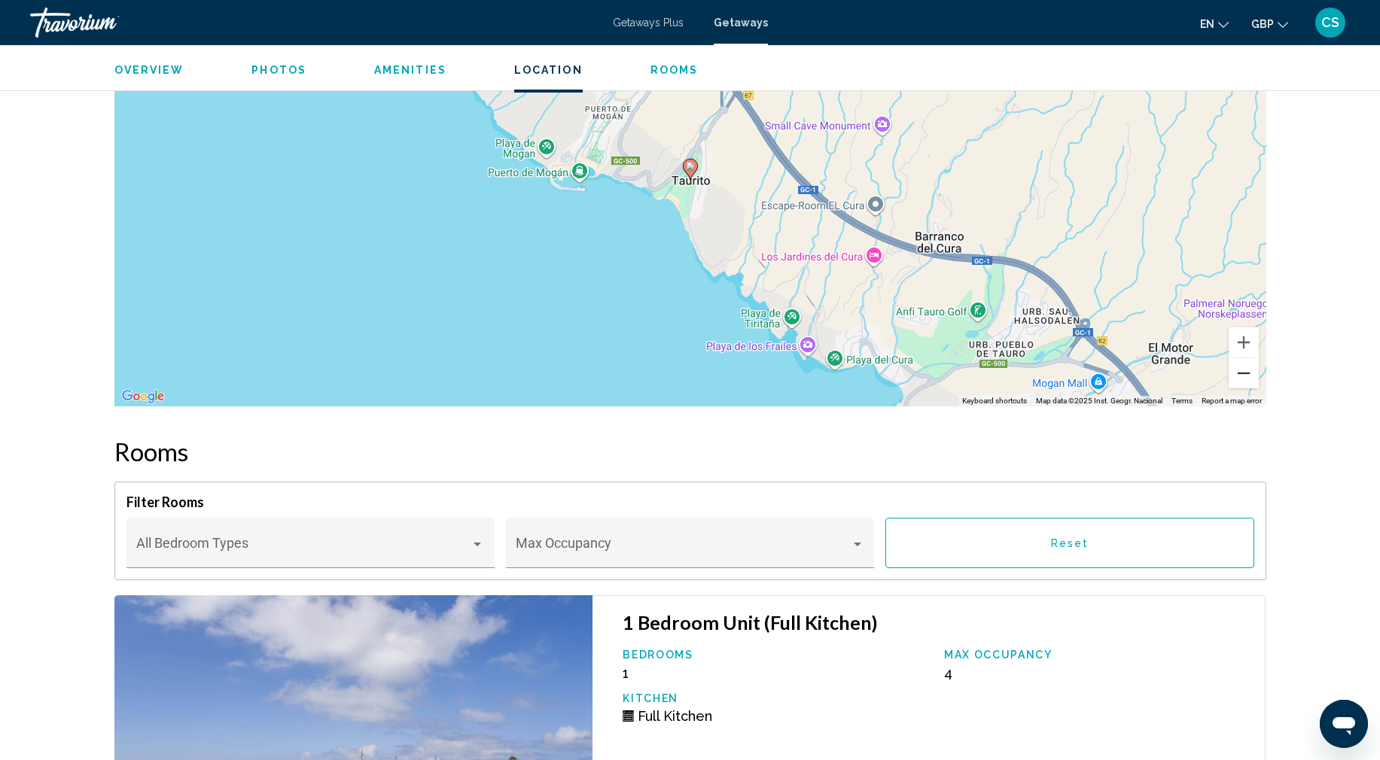
click at [1243, 379] on button "Zoom out" at bounding box center [1243, 373] width 30 height 30
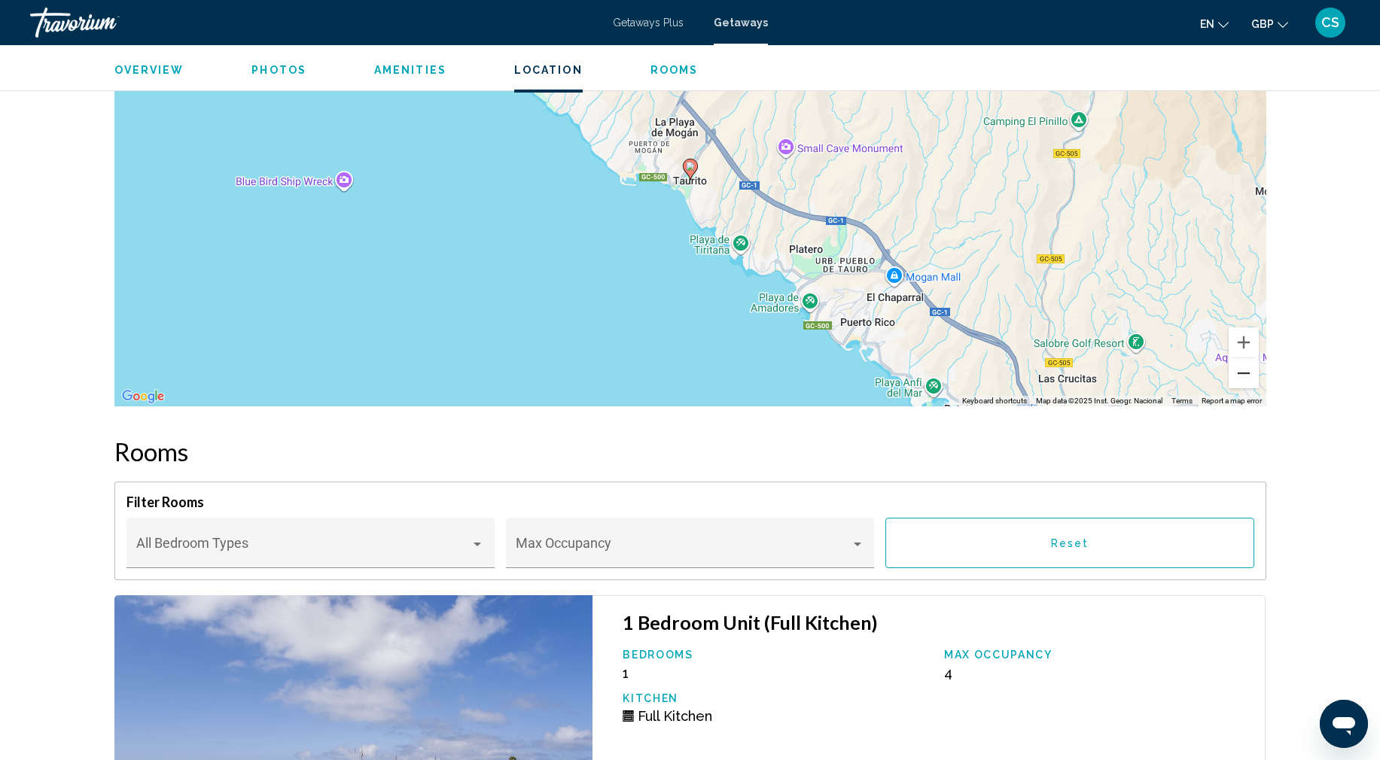
click at [1243, 379] on button "Zoom out" at bounding box center [1243, 373] width 30 height 30
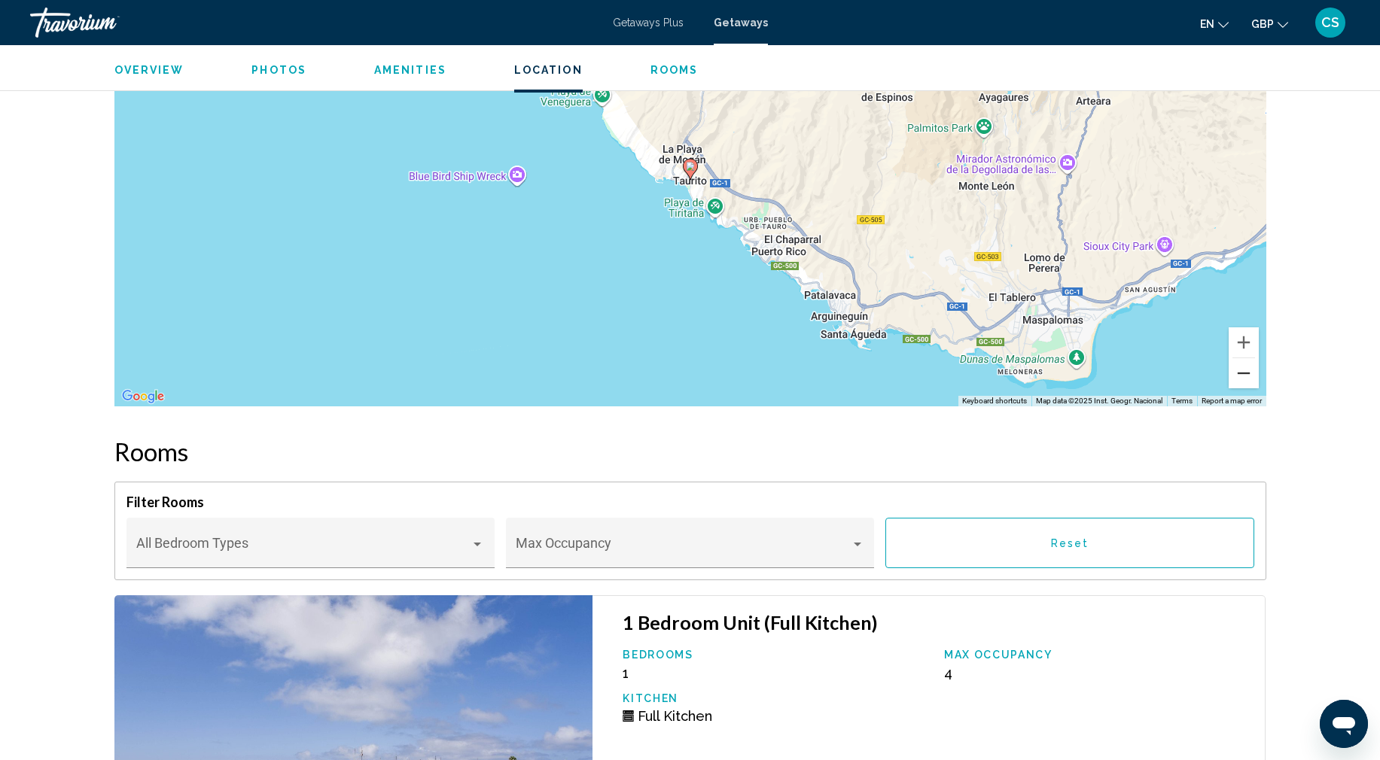
click at [1243, 378] on button "Zoom out" at bounding box center [1243, 373] width 30 height 30
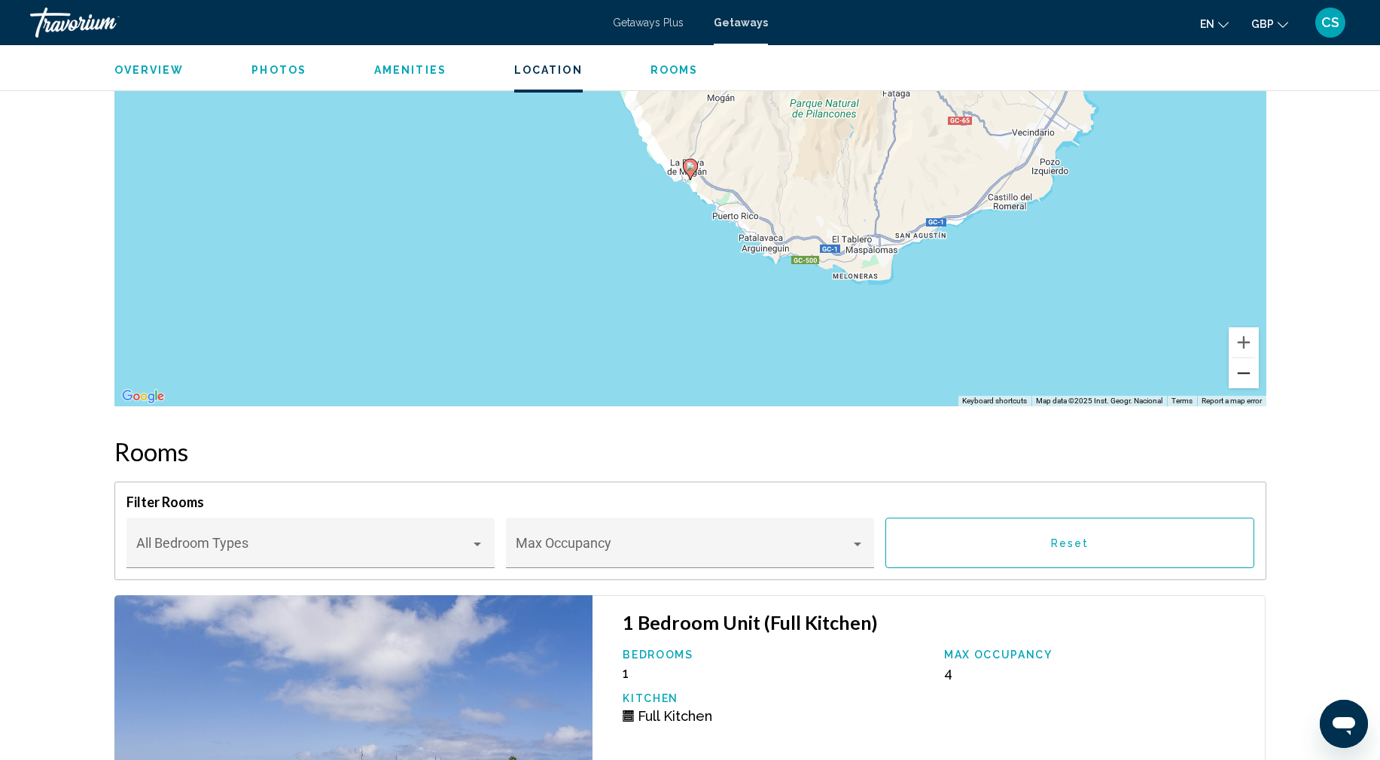
click at [1242, 378] on button "Zoom out" at bounding box center [1243, 373] width 30 height 30
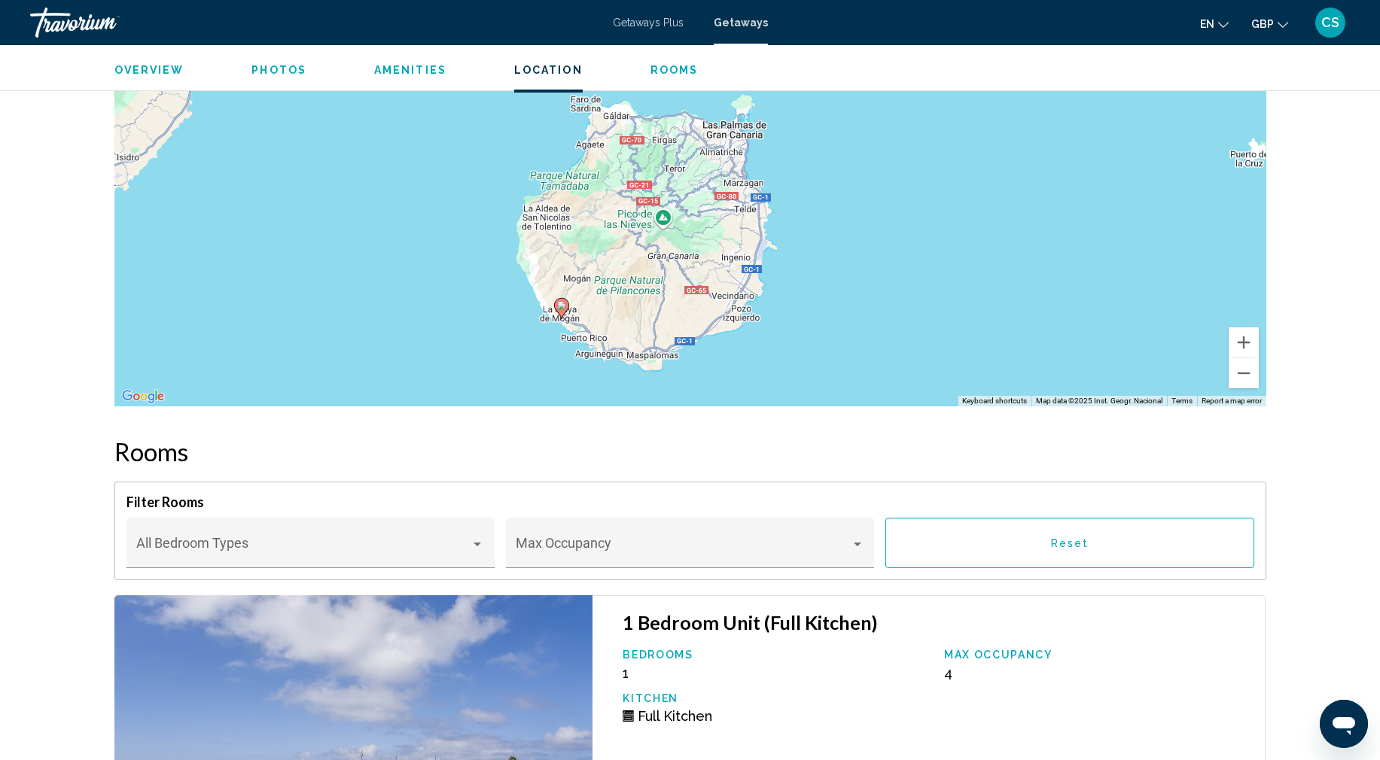
drag, startPoint x: 1015, startPoint y: 204, endPoint x: 887, endPoint y: 342, distance: 188.5
click at [887, 342] on div "To activate drag with keyboard, press Alt + Enter. Once in keyboard drag state,…" at bounding box center [689, 181] width 1151 height 452
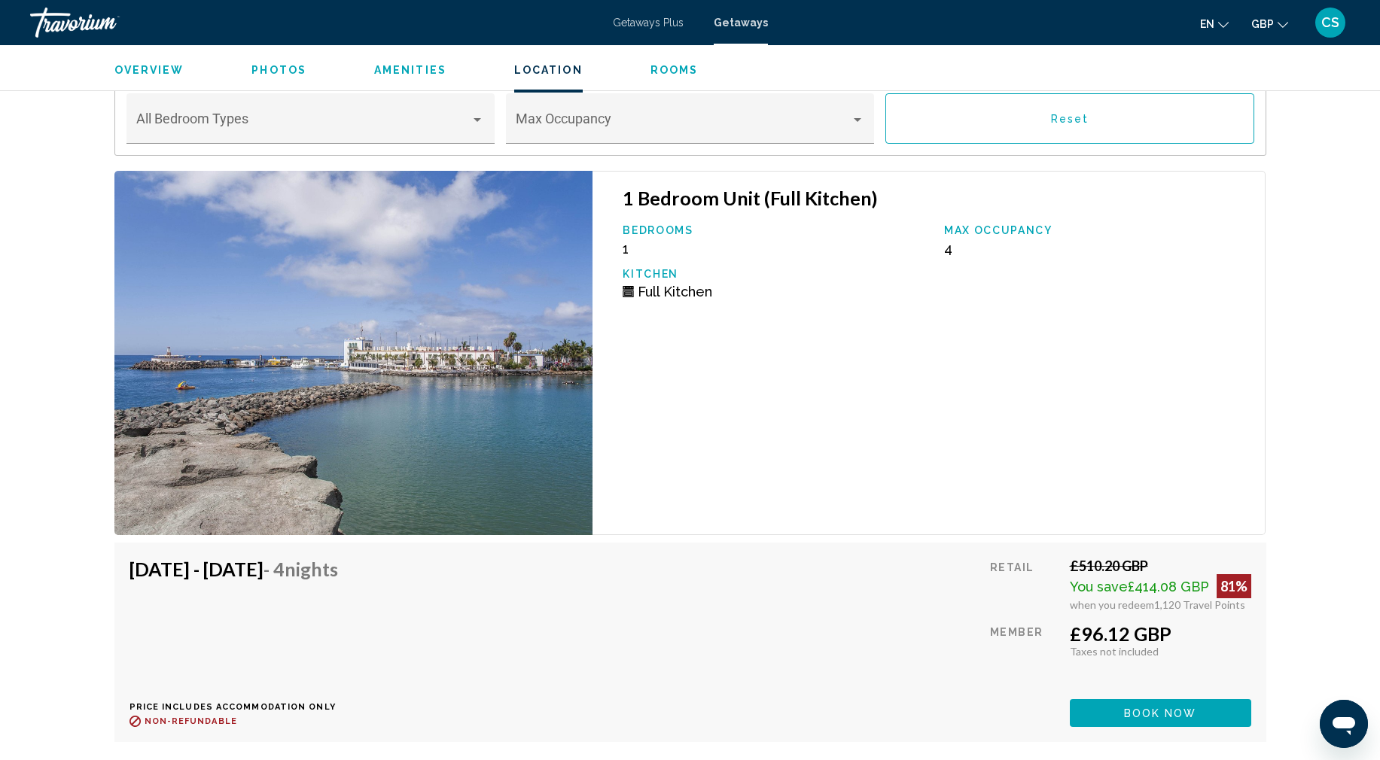
scroll to position [2716, 0]
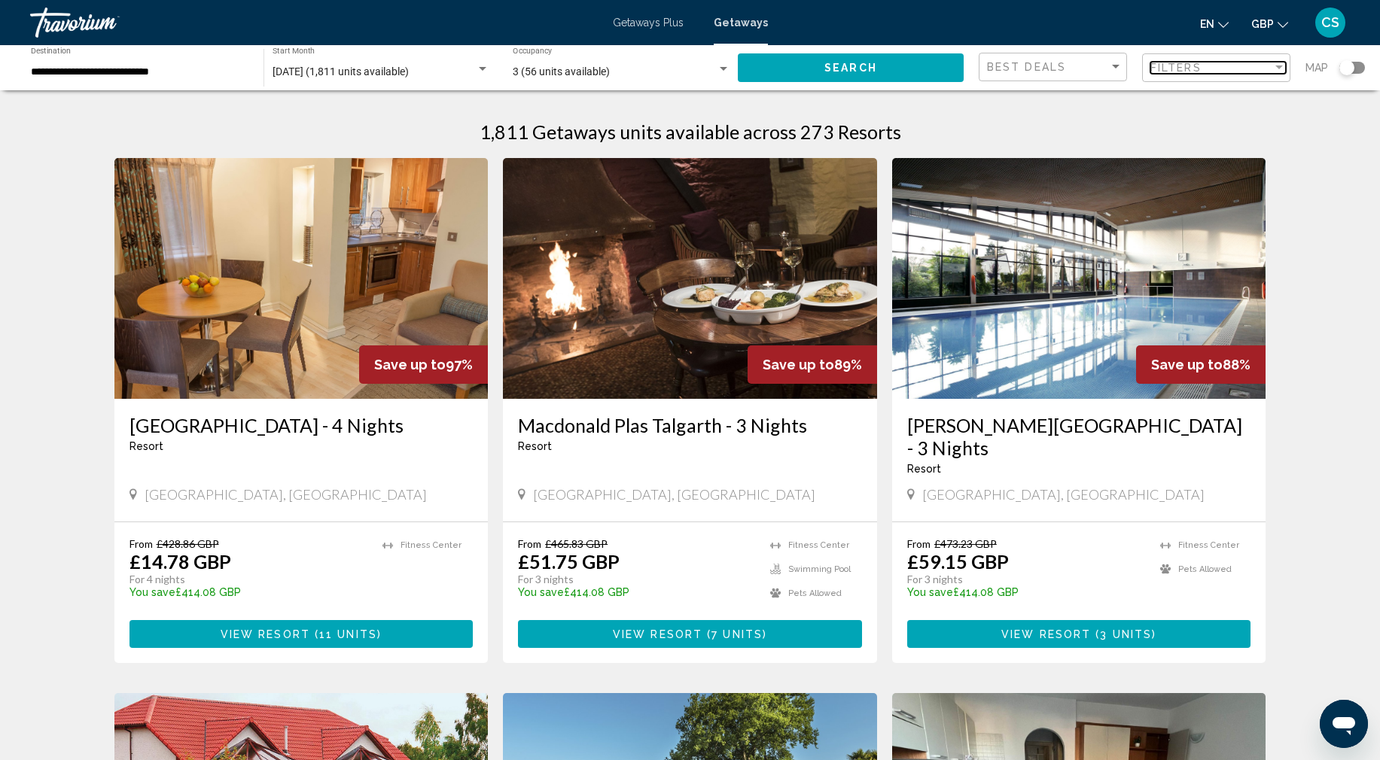
click at [1230, 70] on div "Filters" at bounding box center [1211, 68] width 122 height 12
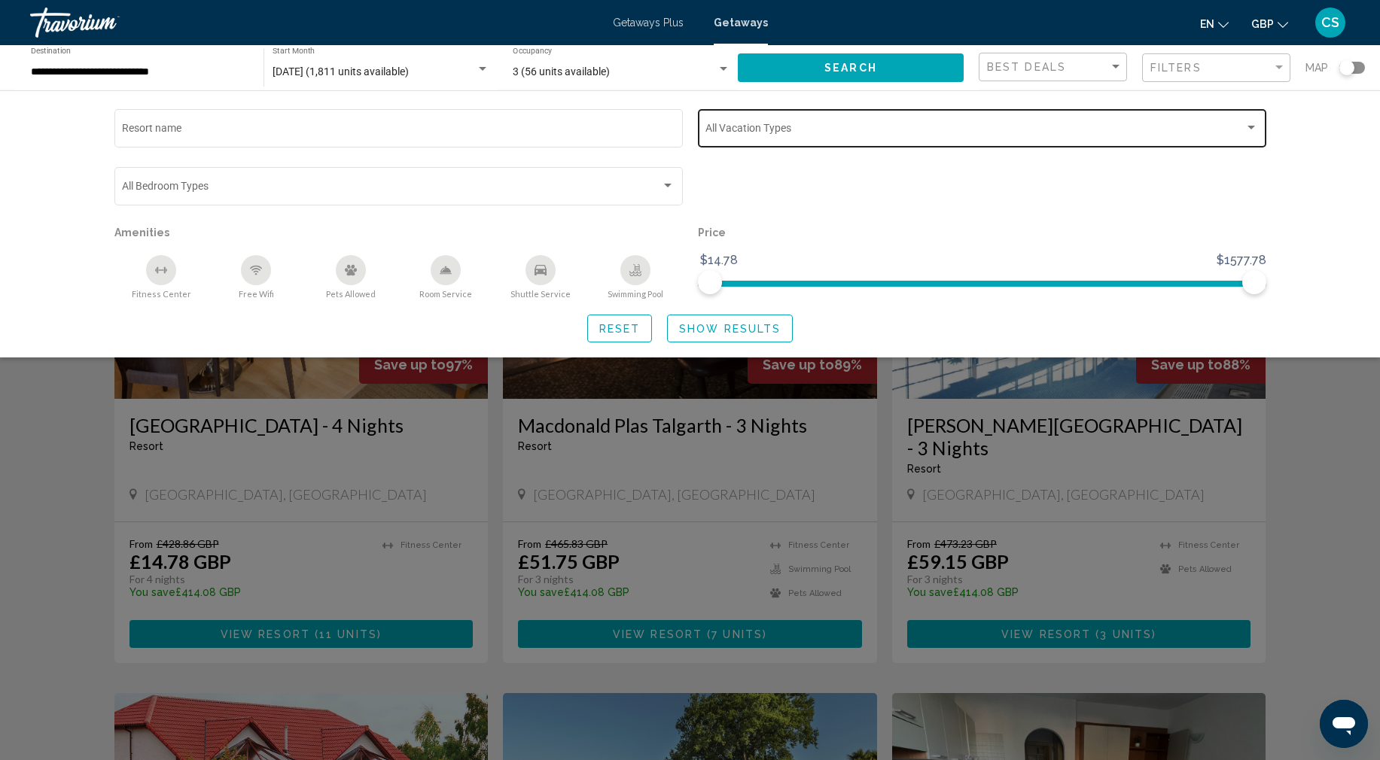
click at [929, 132] on span "Search widget" at bounding box center [974, 131] width 539 height 12
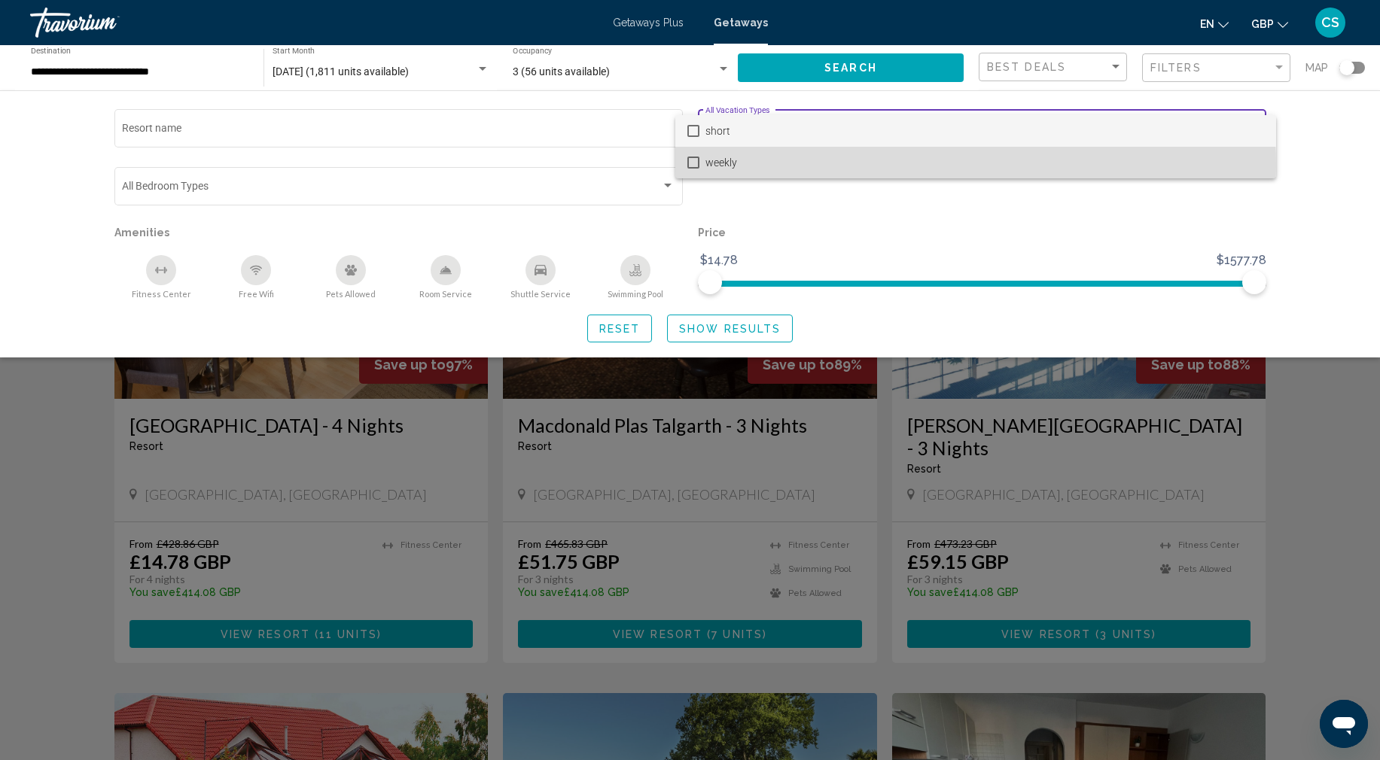
click at [689, 166] on mat-pseudo-checkbox at bounding box center [693, 163] width 12 height 12
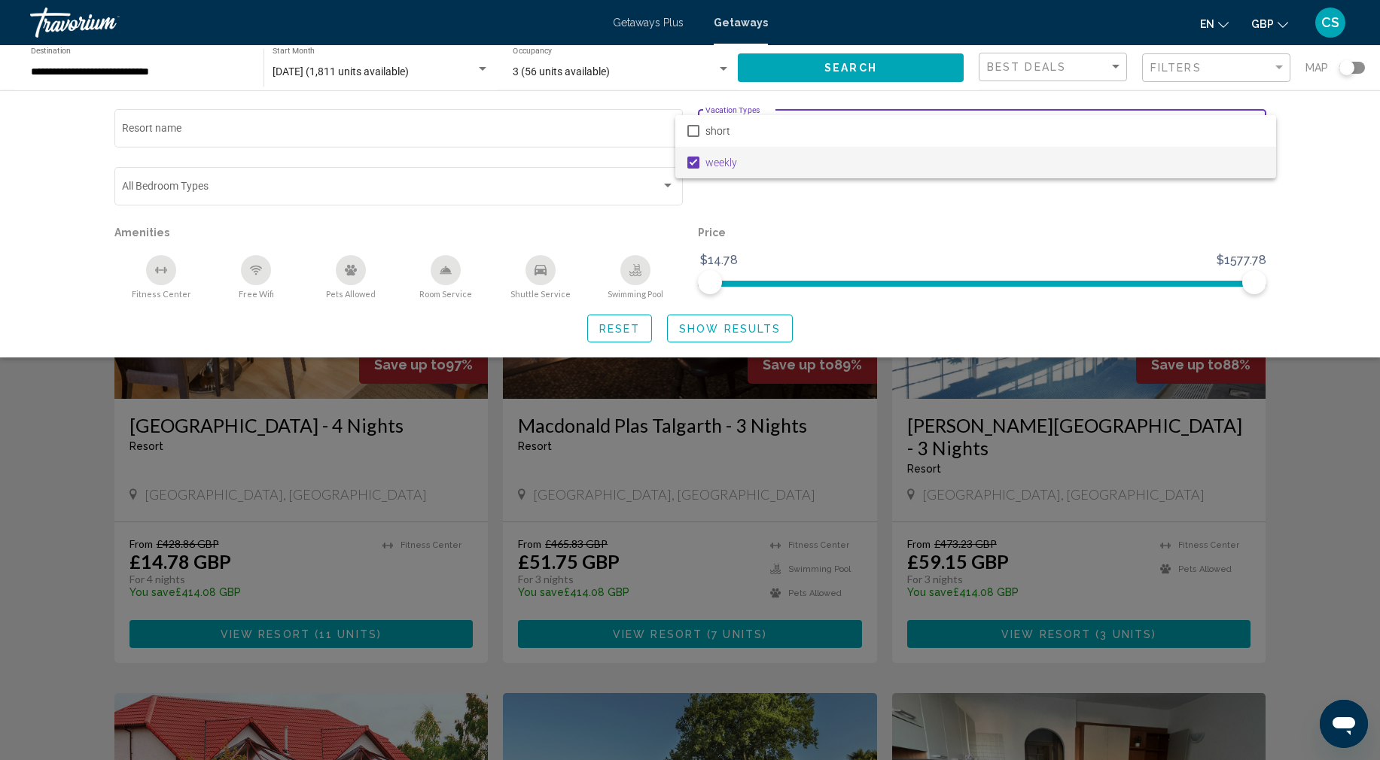
click at [736, 333] on div at bounding box center [690, 380] width 1380 height 760
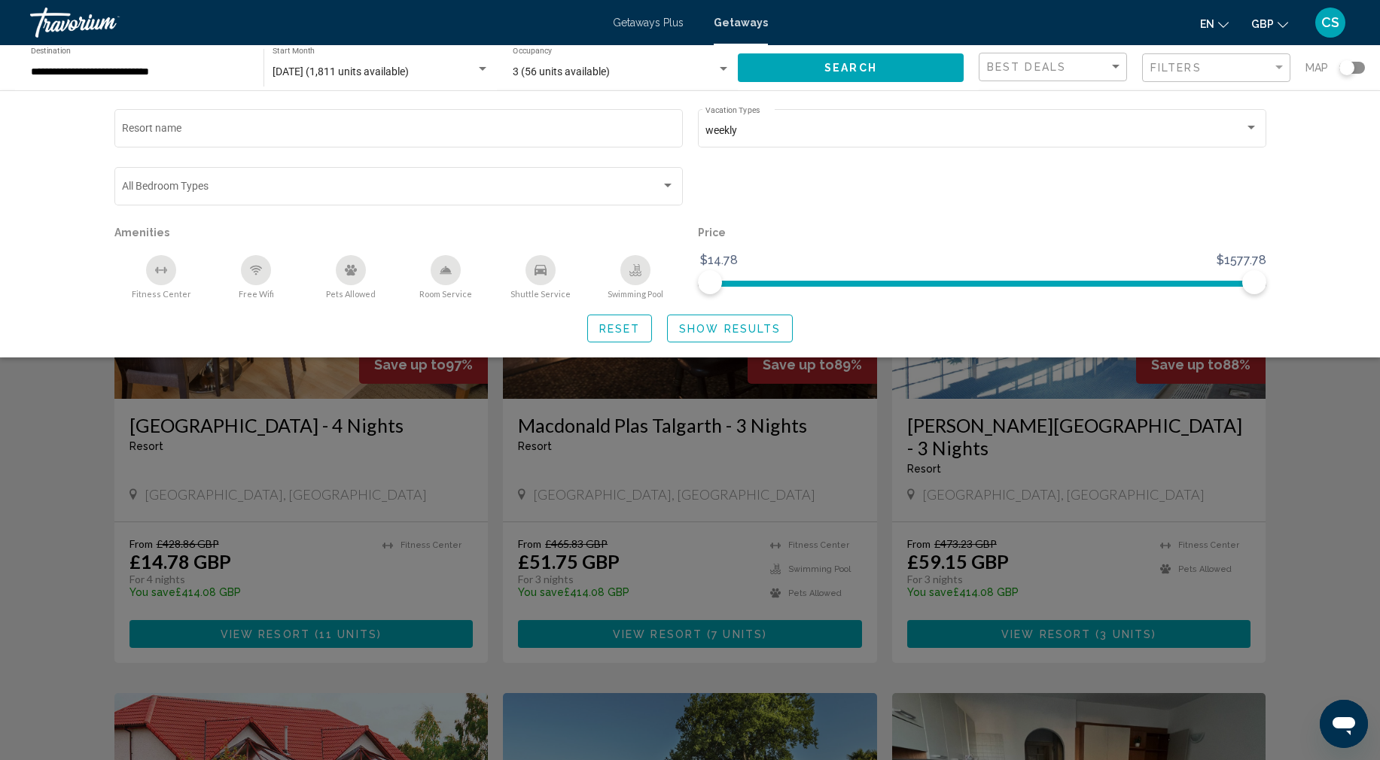
click at [736, 332] on span "Show Results" at bounding box center [730, 329] width 102 height 12
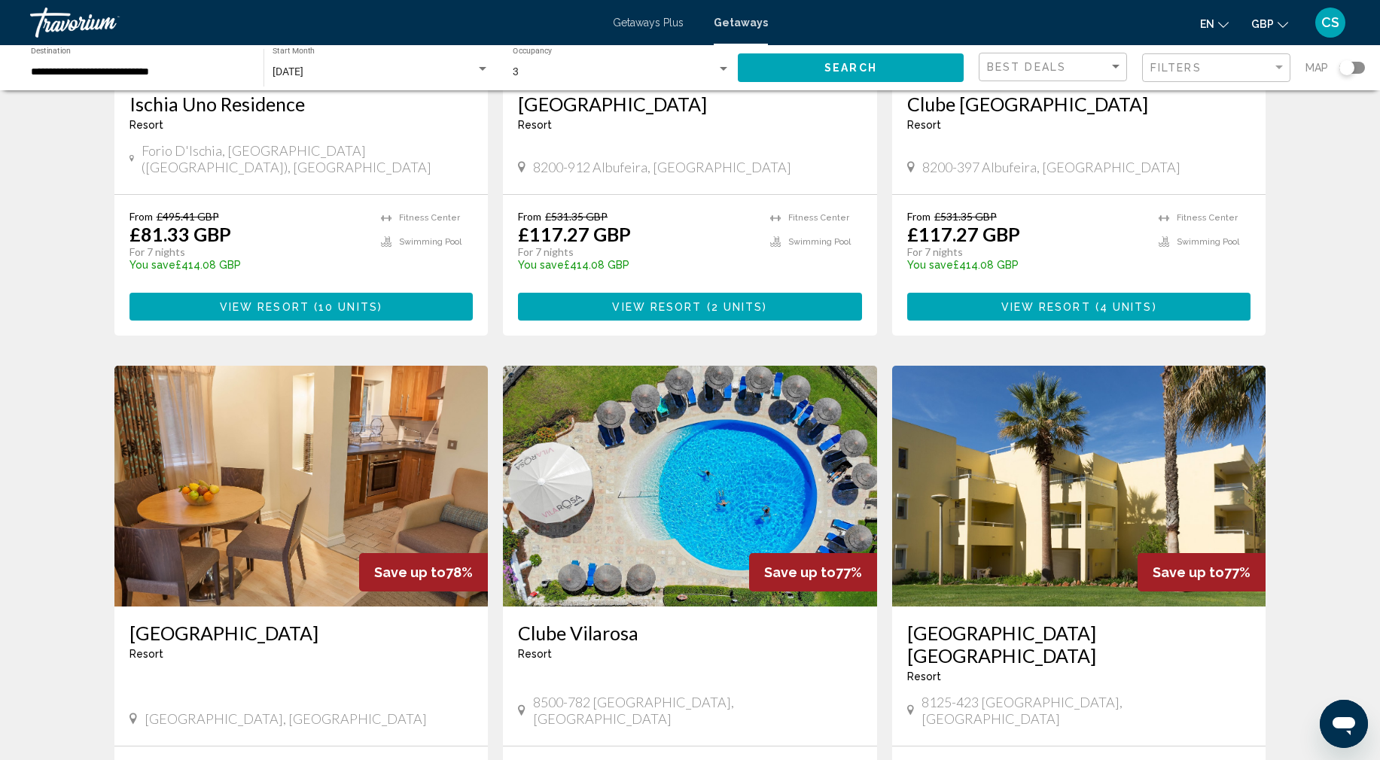
scroll to position [474, 0]
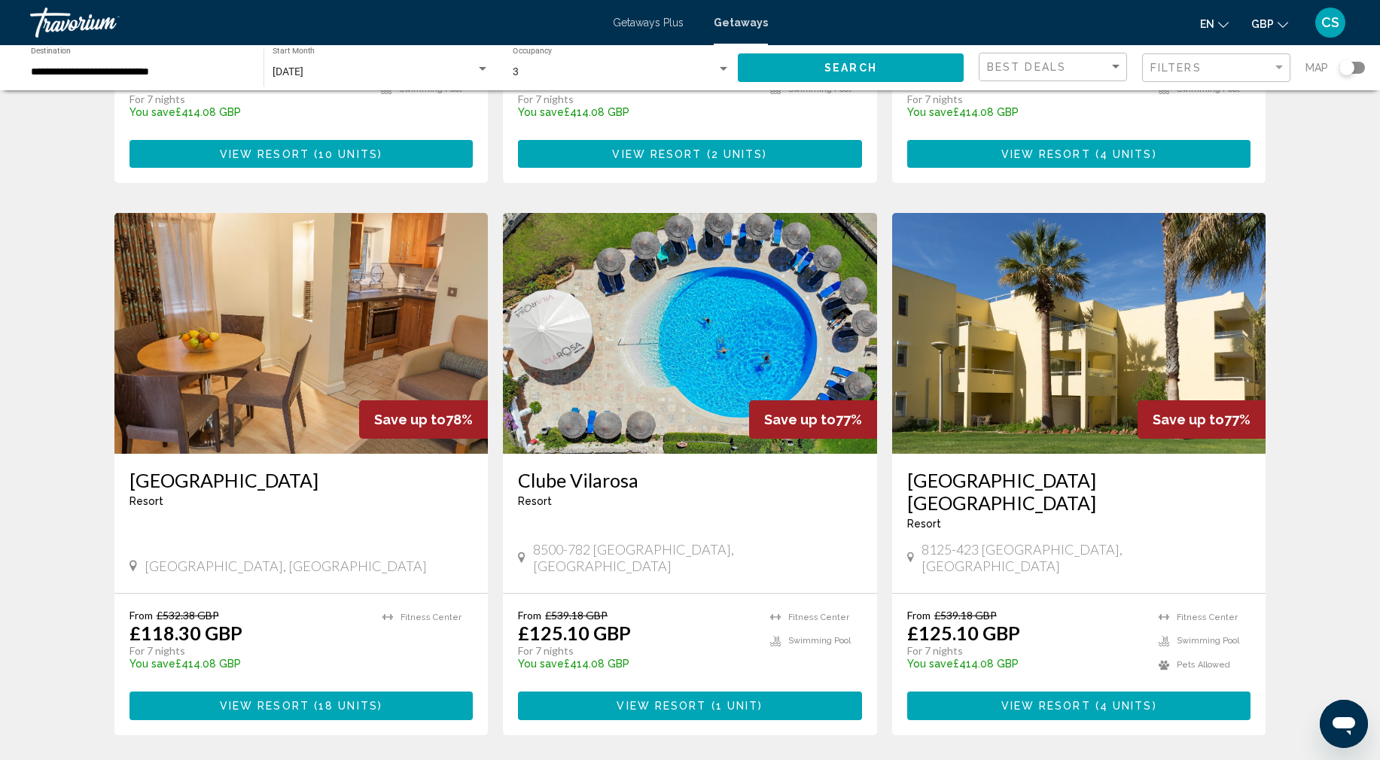
click at [1343, 69] on div "Search widget" at bounding box center [1346, 67] width 15 height 15
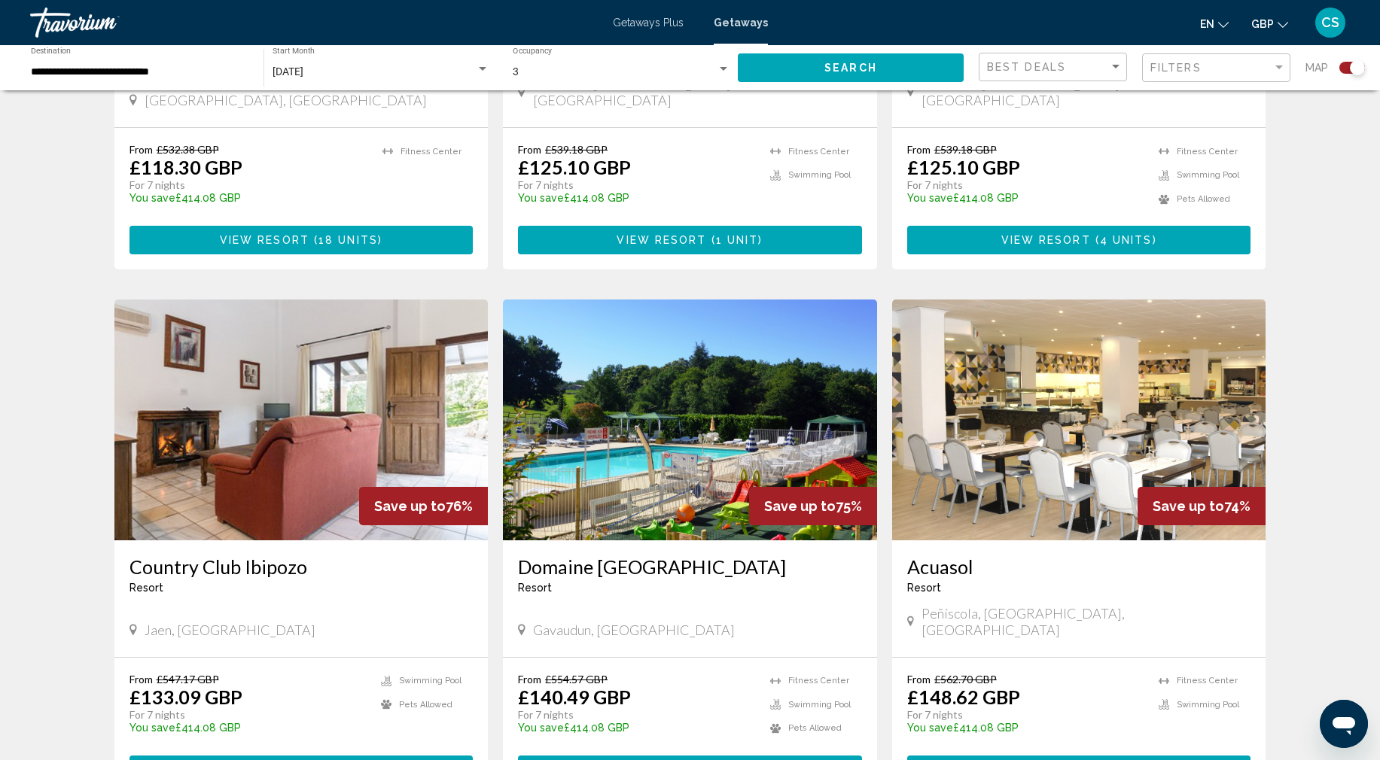
scroll to position [0, 0]
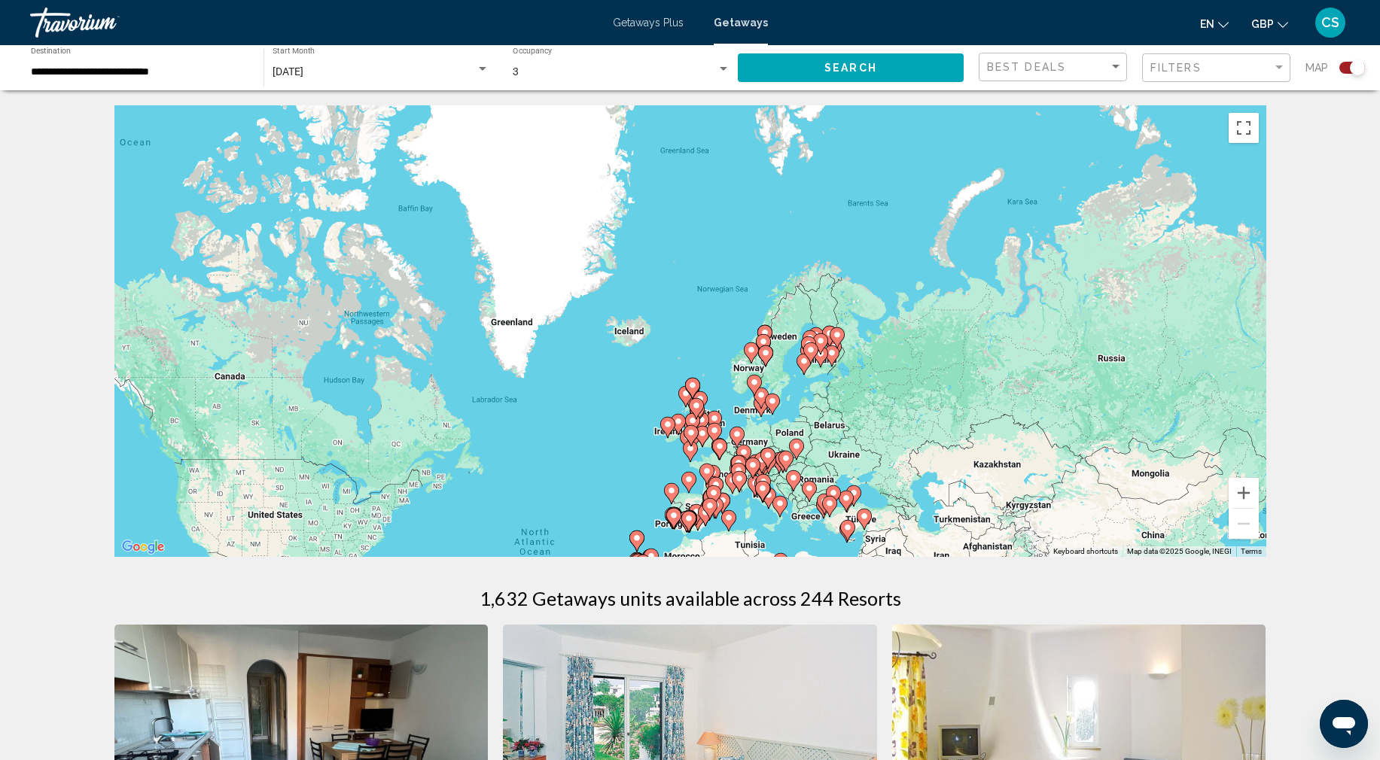
drag, startPoint x: 692, startPoint y: 206, endPoint x: 582, endPoint y: 446, distance: 263.7
click at [582, 446] on div "To activate drag with keyboard, press Alt + Enter. Once in keyboard drag state,…" at bounding box center [689, 331] width 1151 height 452
click at [745, 376] on div "To activate drag with keyboard, press Alt + Enter. Once in keyboard drag state,…" at bounding box center [689, 331] width 1151 height 452
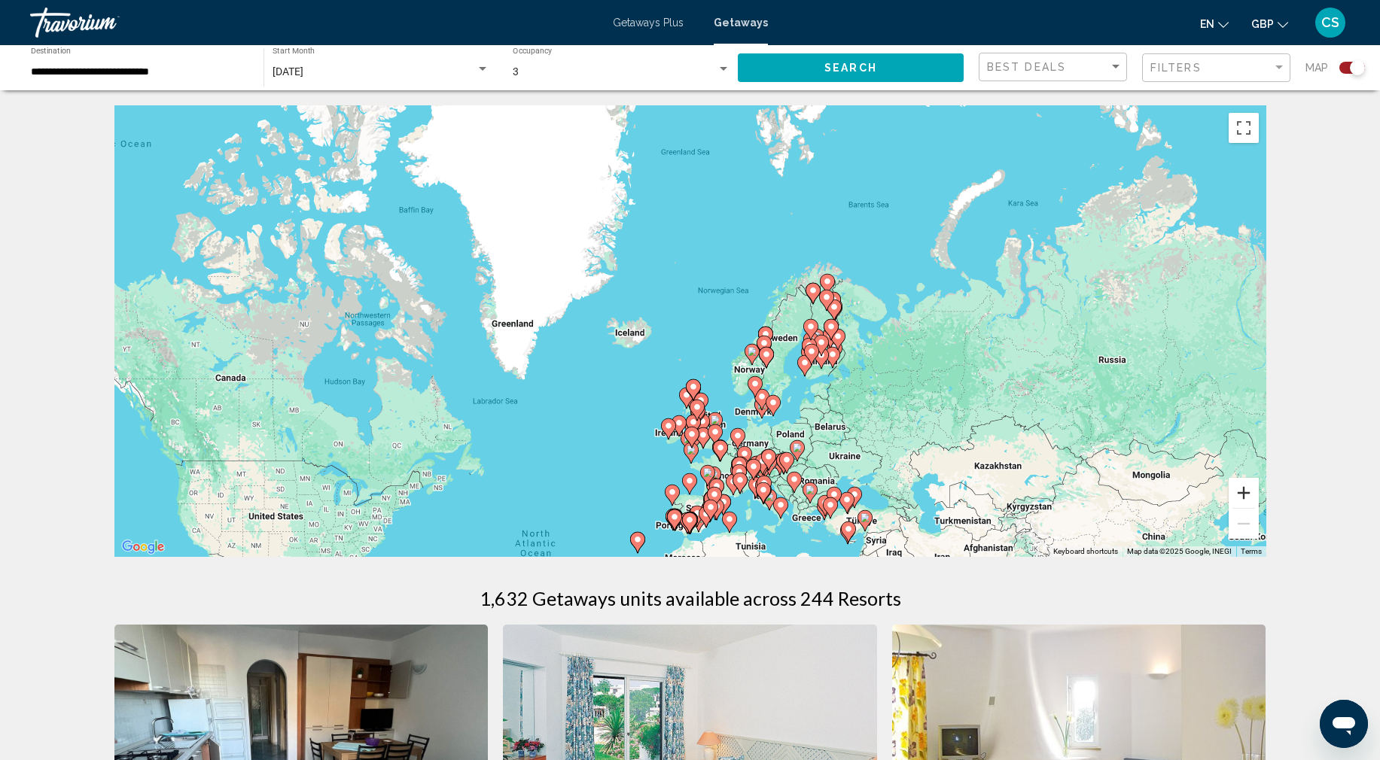
click at [1248, 494] on button "Zoom in" at bounding box center [1243, 493] width 30 height 30
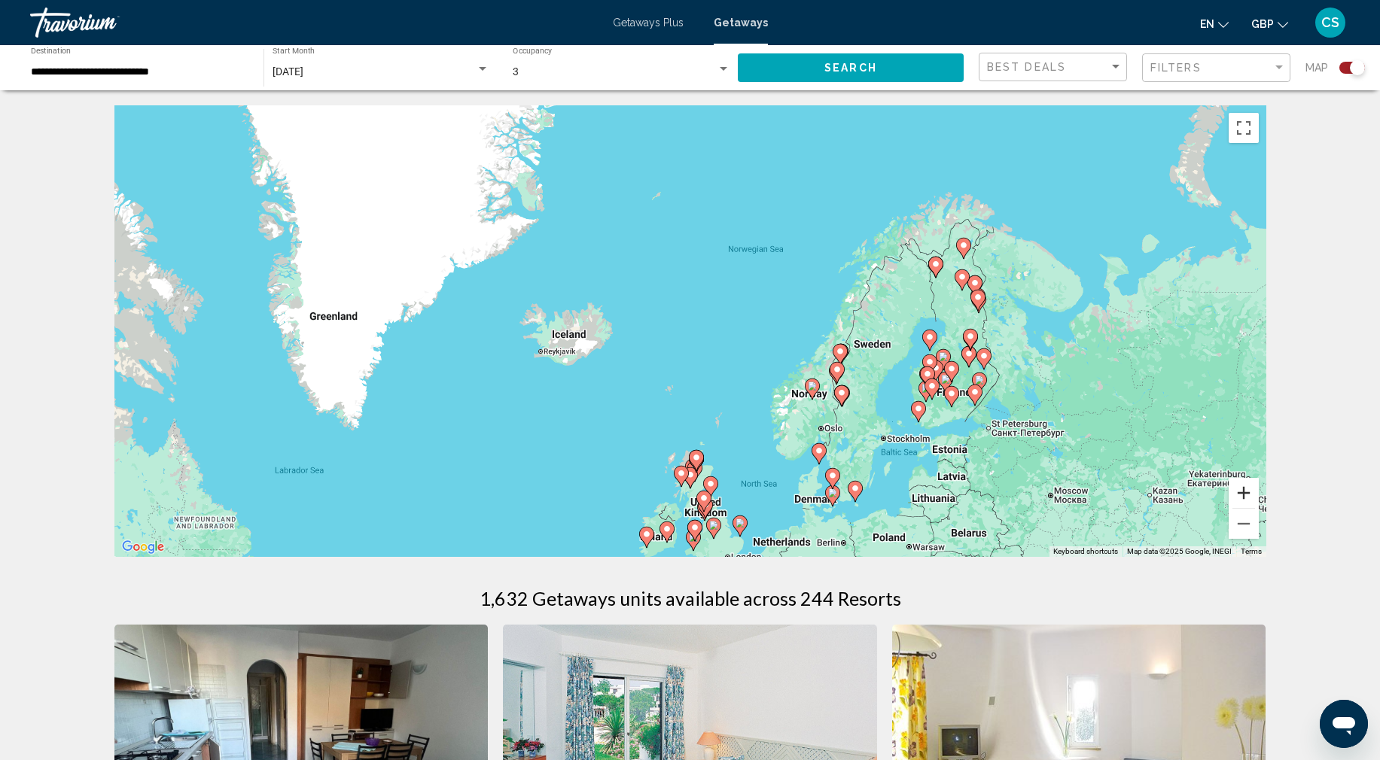
click at [1247, 494] on button "Zoom in" at bounding box center [1243, 493] width 30 height 30
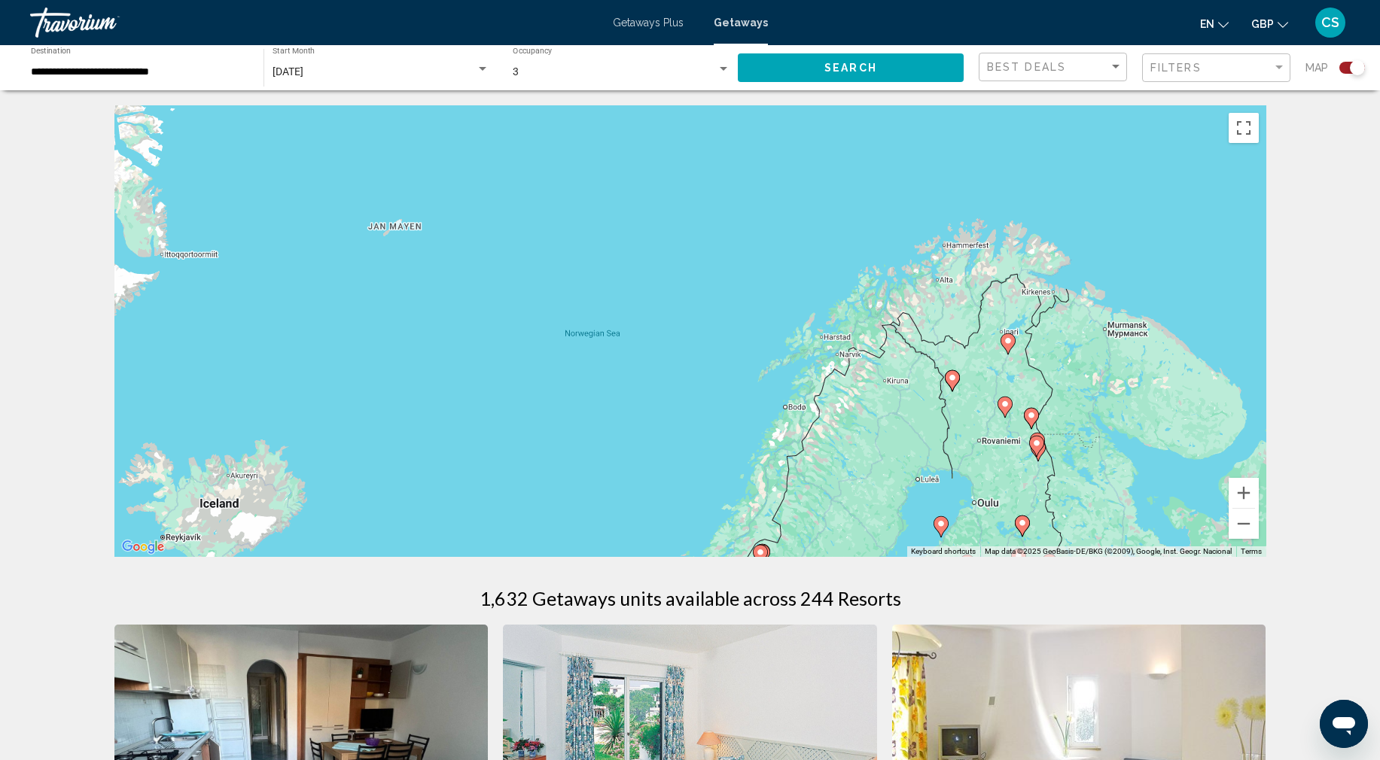
drag, startPoint x: 1117, startPoint y: 217, endPoint x: 886, endPoint y: 387, distance: 286.9
click at [886, 387] on div "To activate drag with keyboard, press Alt + Enter. Once in keyboard drag state,…" at bounding box center [689, 331] width 1151 height 452
click at [1006, 345] on image "Main content" at bounding box center [1006, 343] width 9 height 9
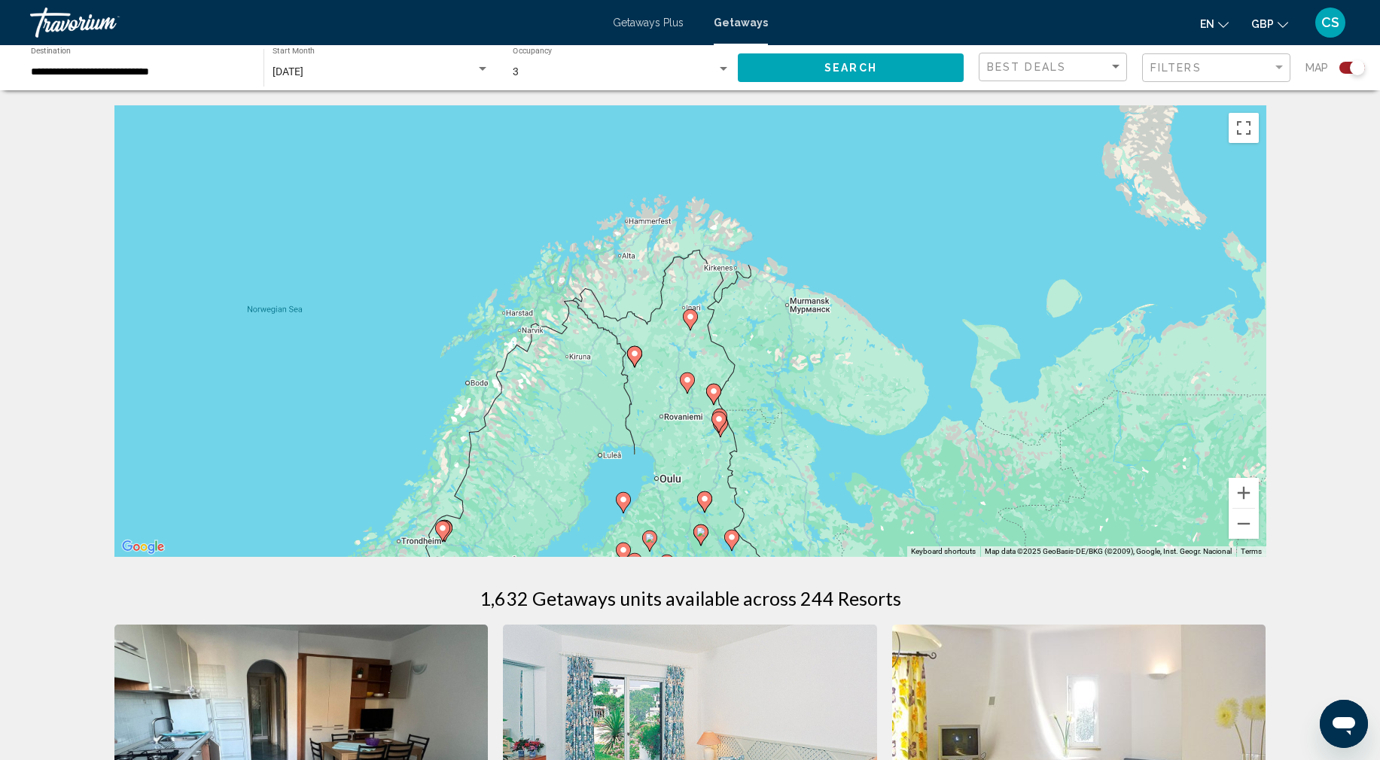
click at [692, 316] on image "Main content" at bounding box center [690, 316] width 9 height 9
type input "**********"
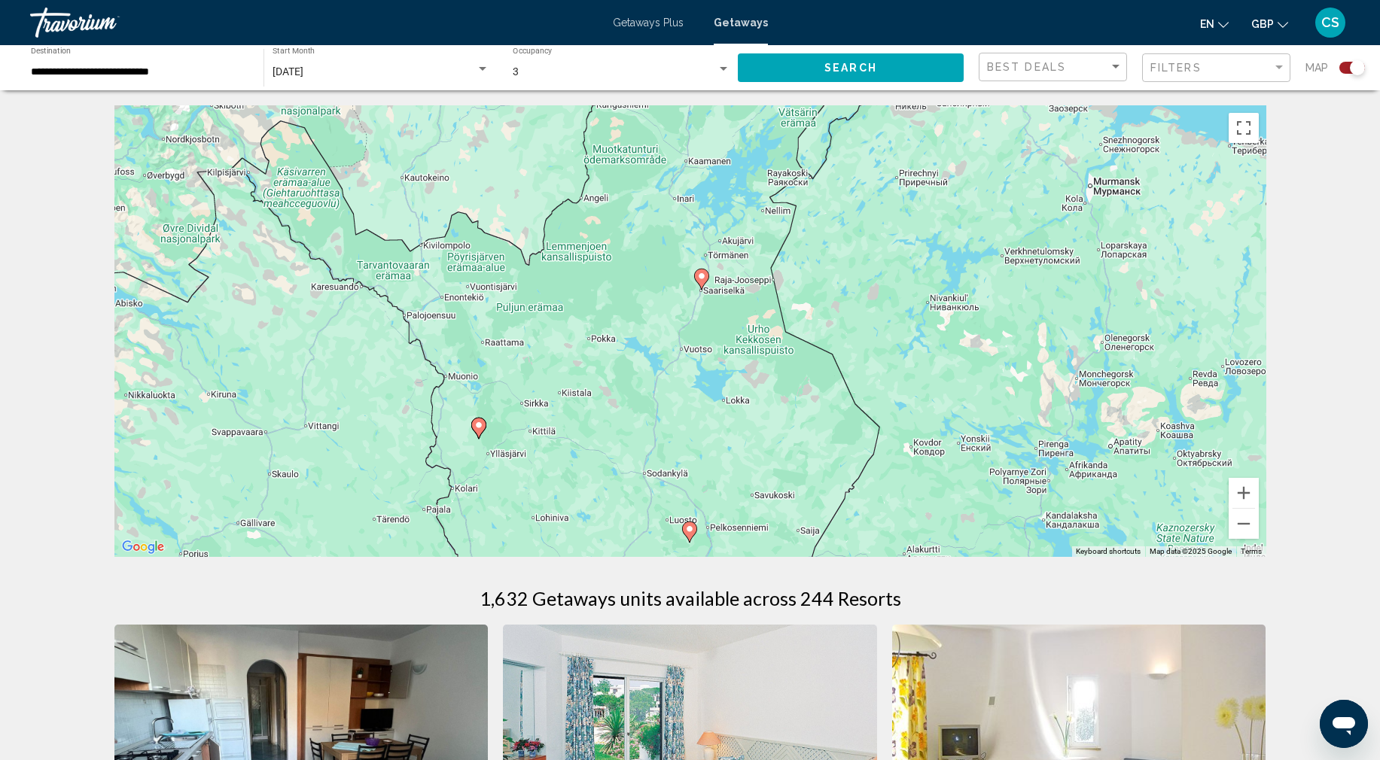
drag, startPoint x: 595, startPoint y: 314, endPoint x: 609, endPoint y: 277, distance: 39.3
click at [609, 277] on div "To activate drag with keyboard, press Alt + Enter. Once in keyboard drag state,…" at bounding box center [689, 331] width 1151 height 452
click at [702, 277] on image "Main content" at bounding box center [702, 276] width 9 height 9
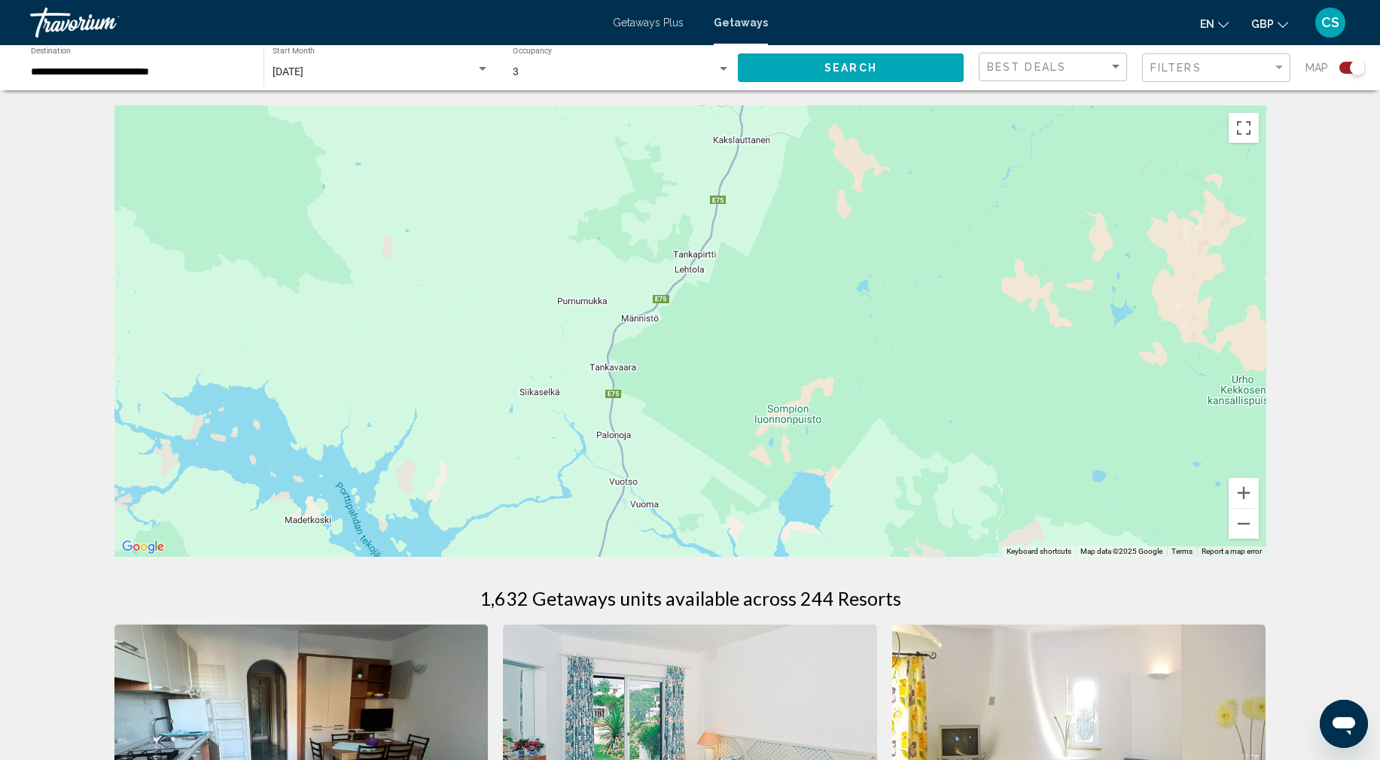
scroll to position [64, 0]
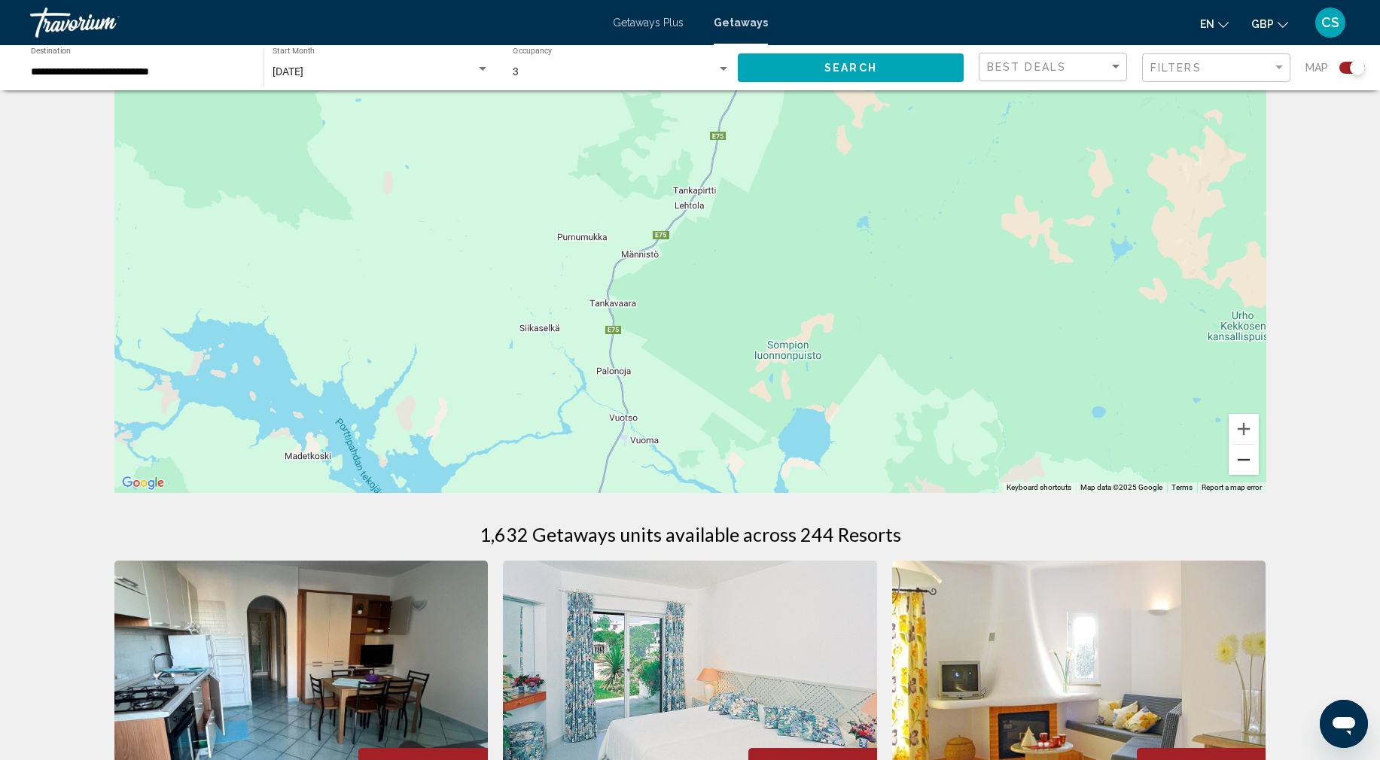
click at [1241, 462] on button "Zoom out" at bounding box center [1243, 460] width 30 height 30
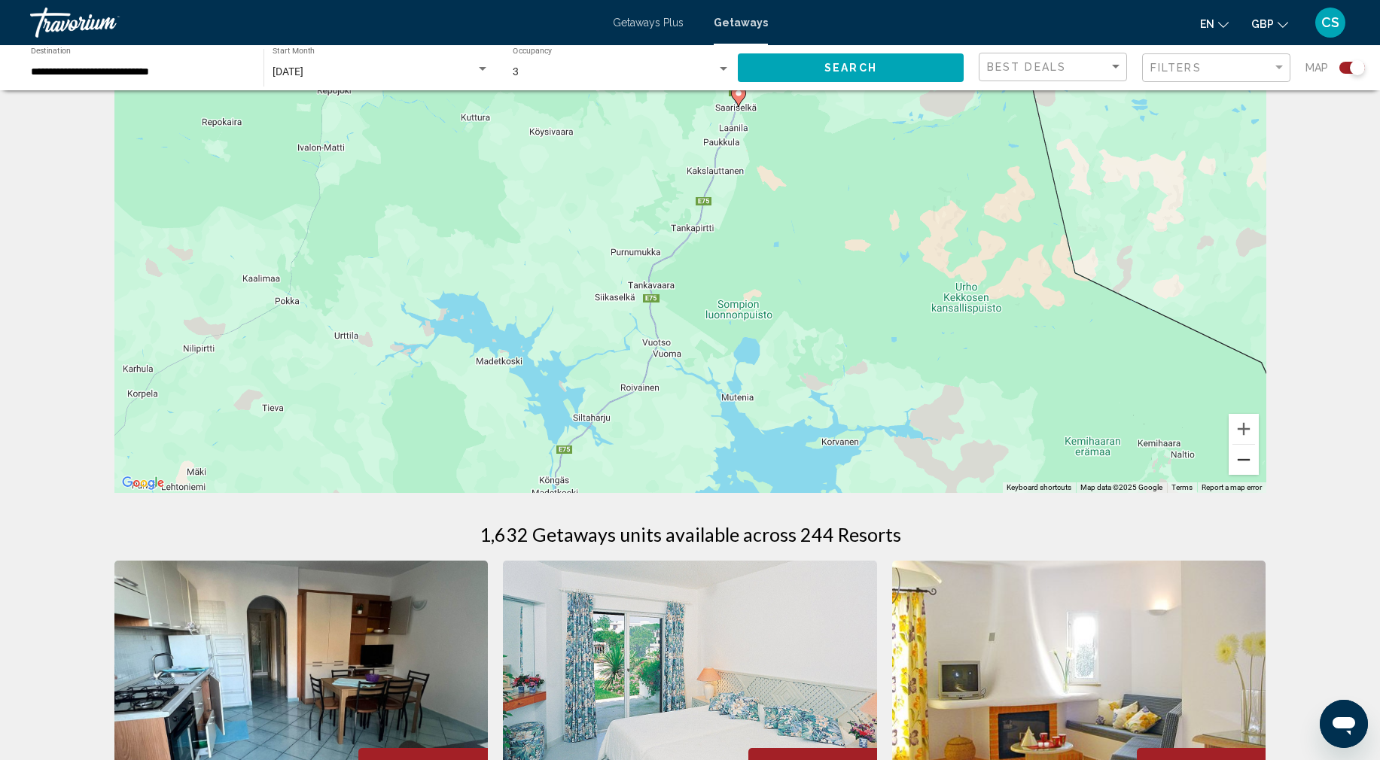
click at [1241, 462] on button "Zoom out" at bounding box center [1243, 460] width 30 height 30
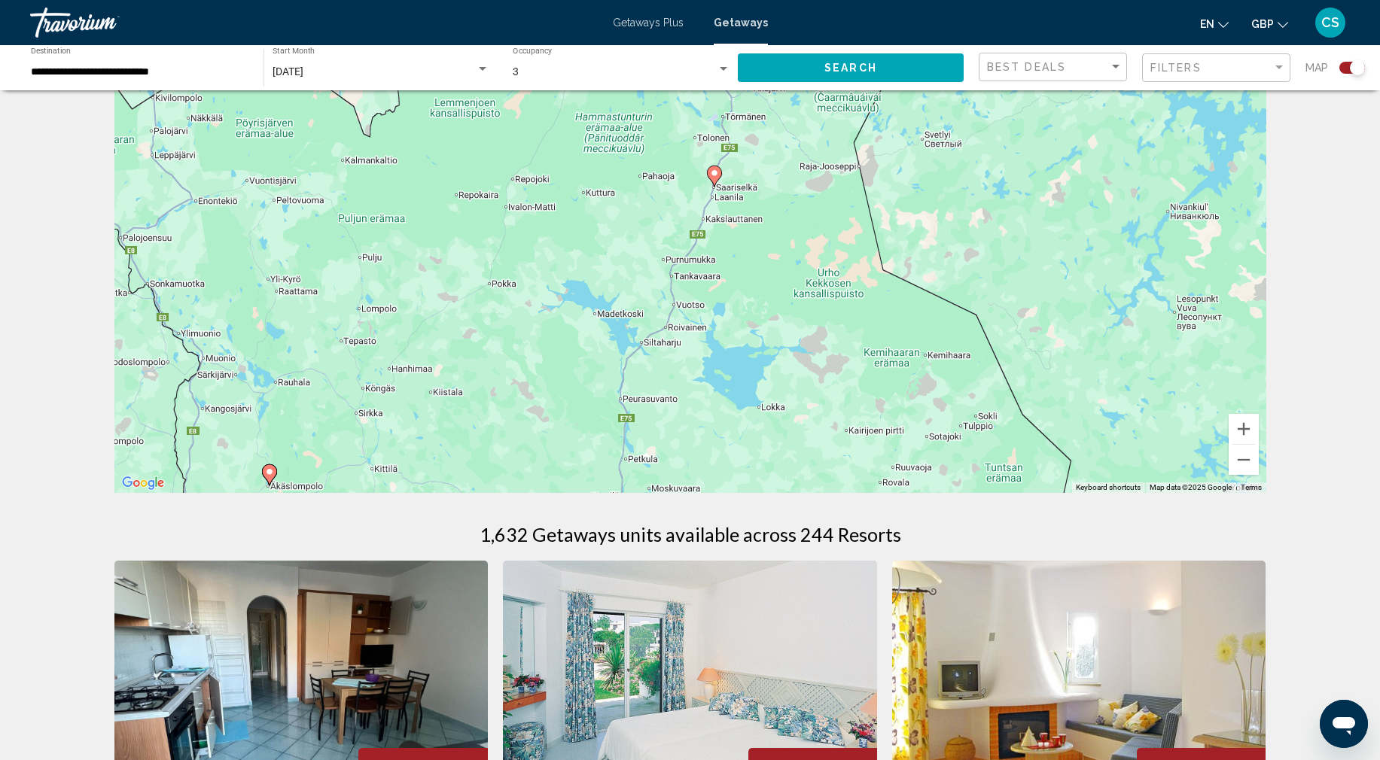
click at [719, 190] on div "To navigate, press the arrow keys. To activate drag with keyboard, press Alt + …" at bounding box center [689, 267] width 1151 height 452
click at [714, 185] on icon "Main content" at bounding box center [714, 176] width 15 height 21
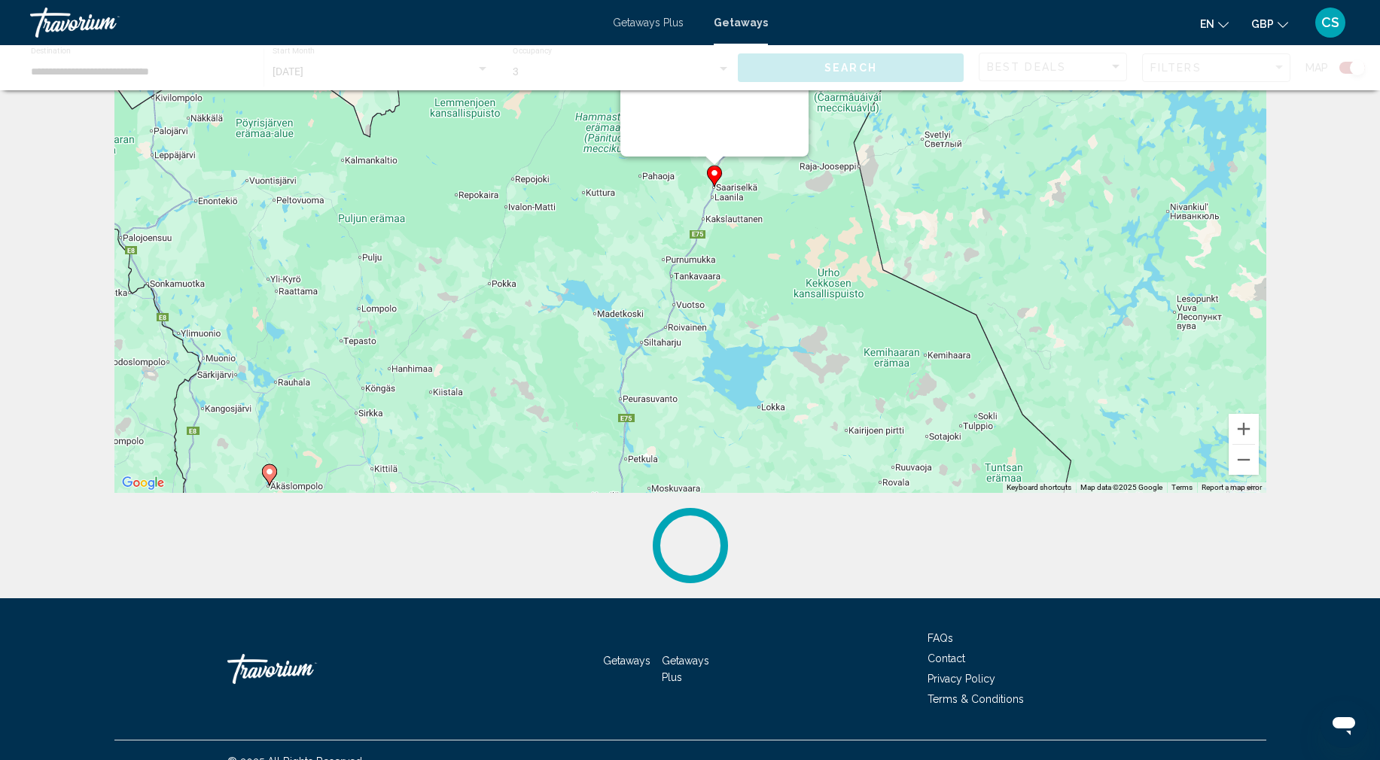
scroll to position [0, 0]
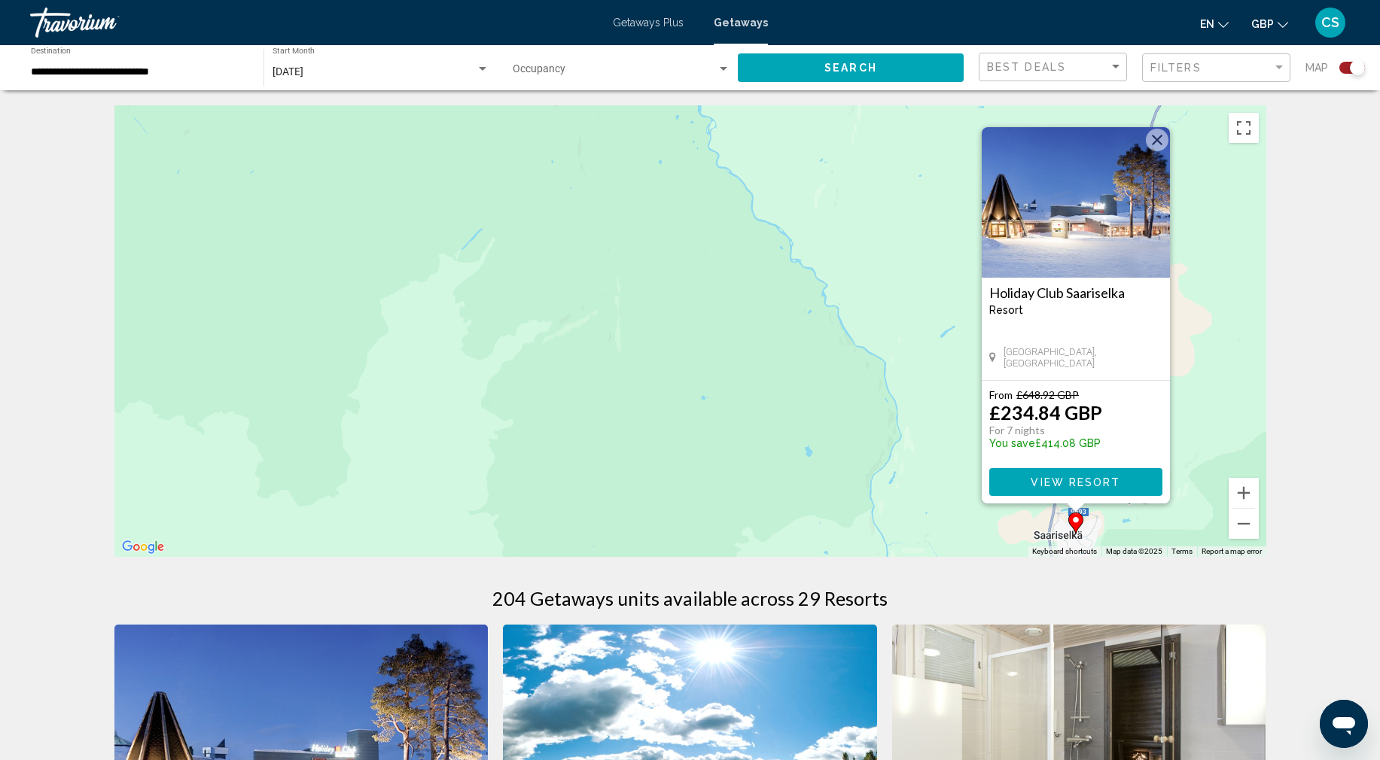
click at [1052, 488] on span "View Resort" at bounding box center [1075, 482] width 90 height 12
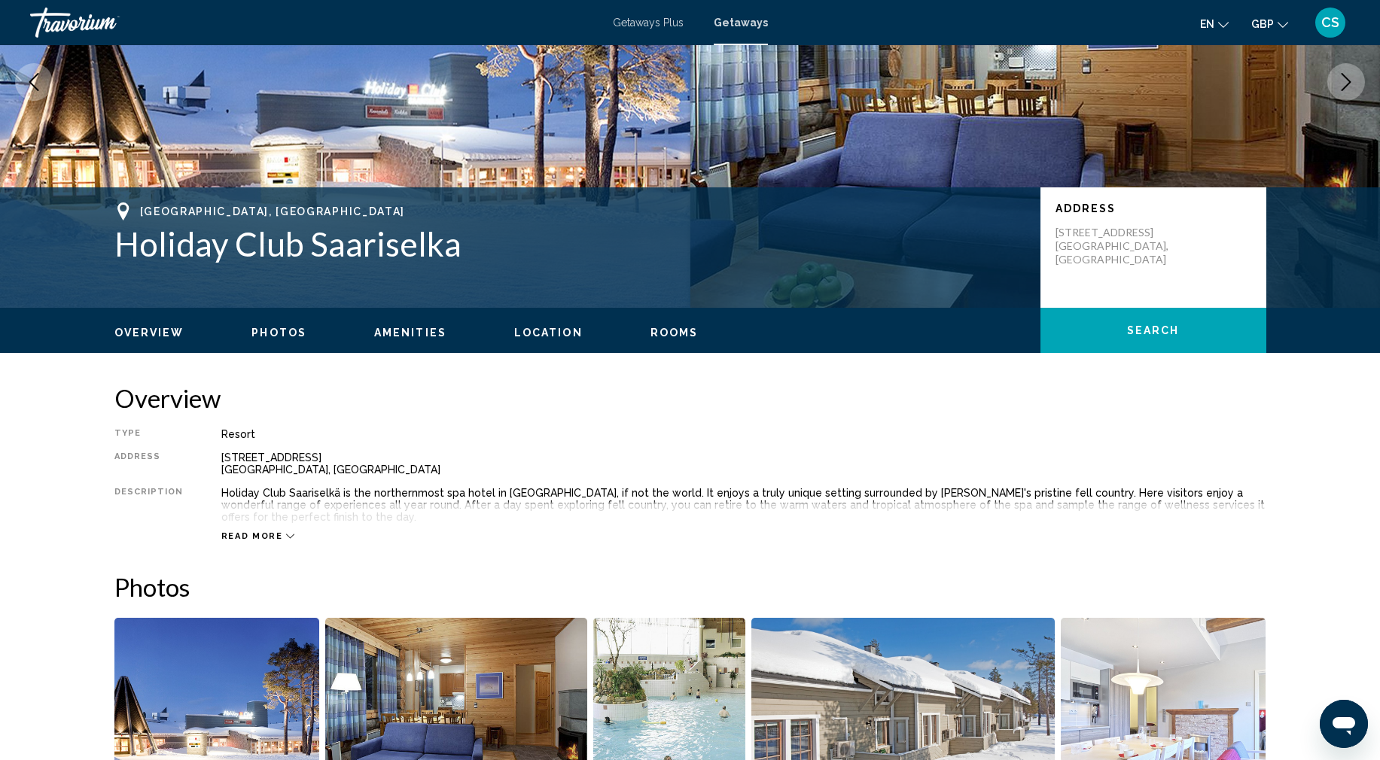
scroll to position [170, 0]
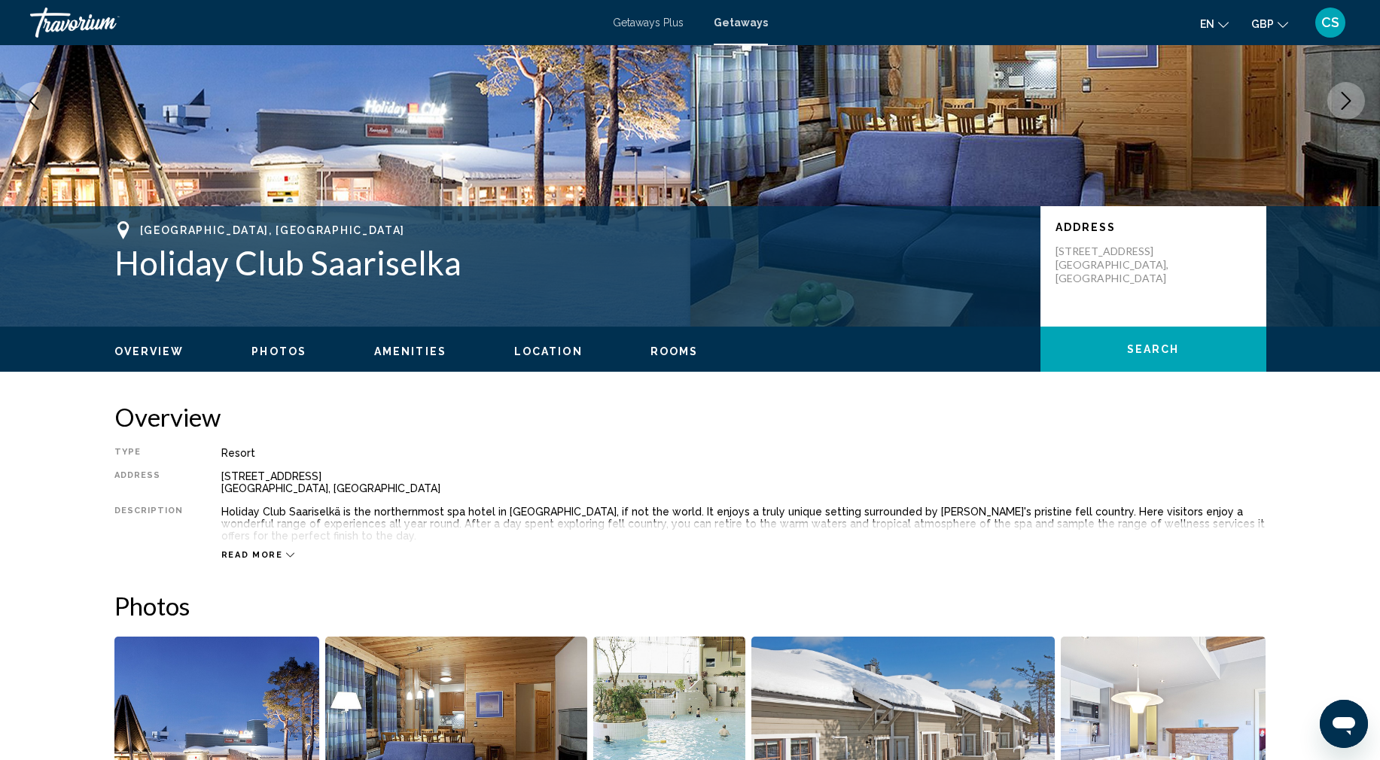
click at [286, 551] on icon "Main content" at bounding box center [290, 555] width 8 height 8
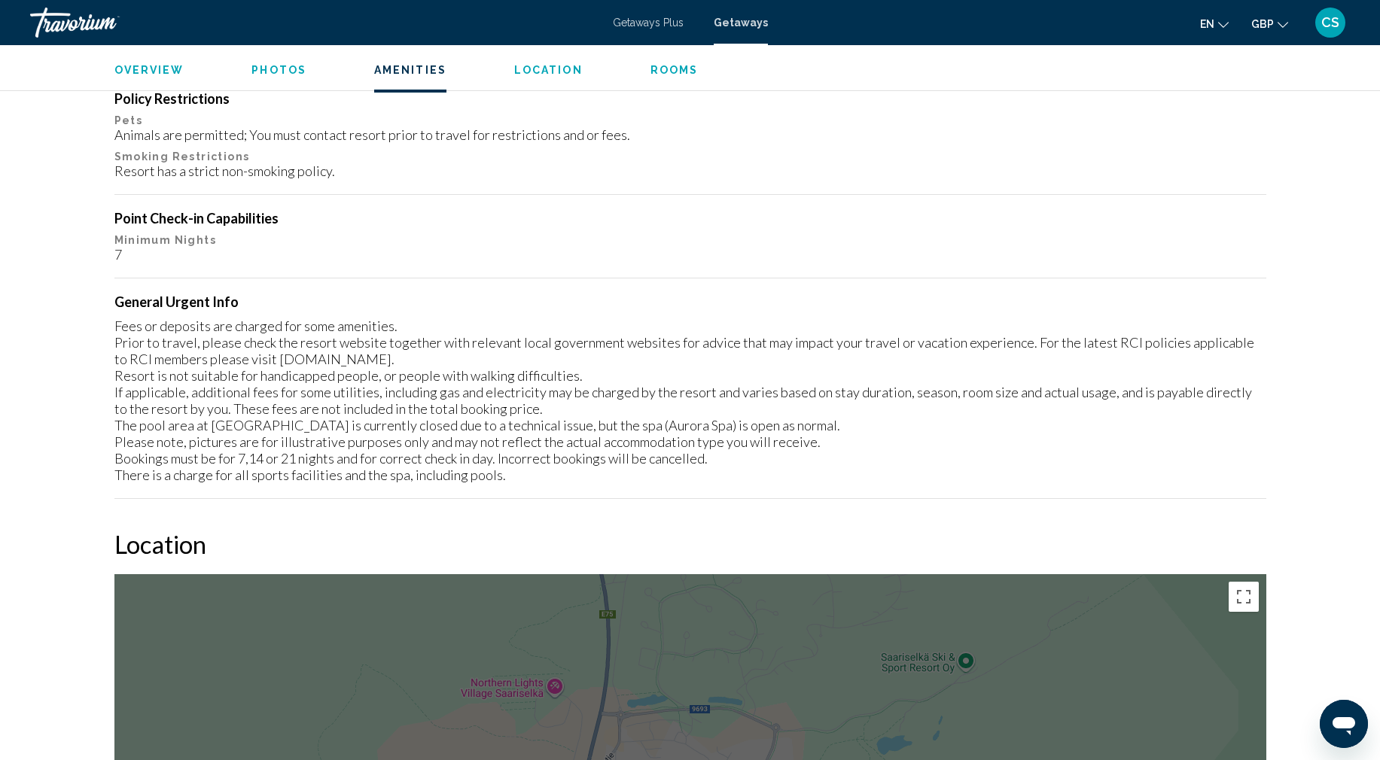
scroll to position [884, 0]
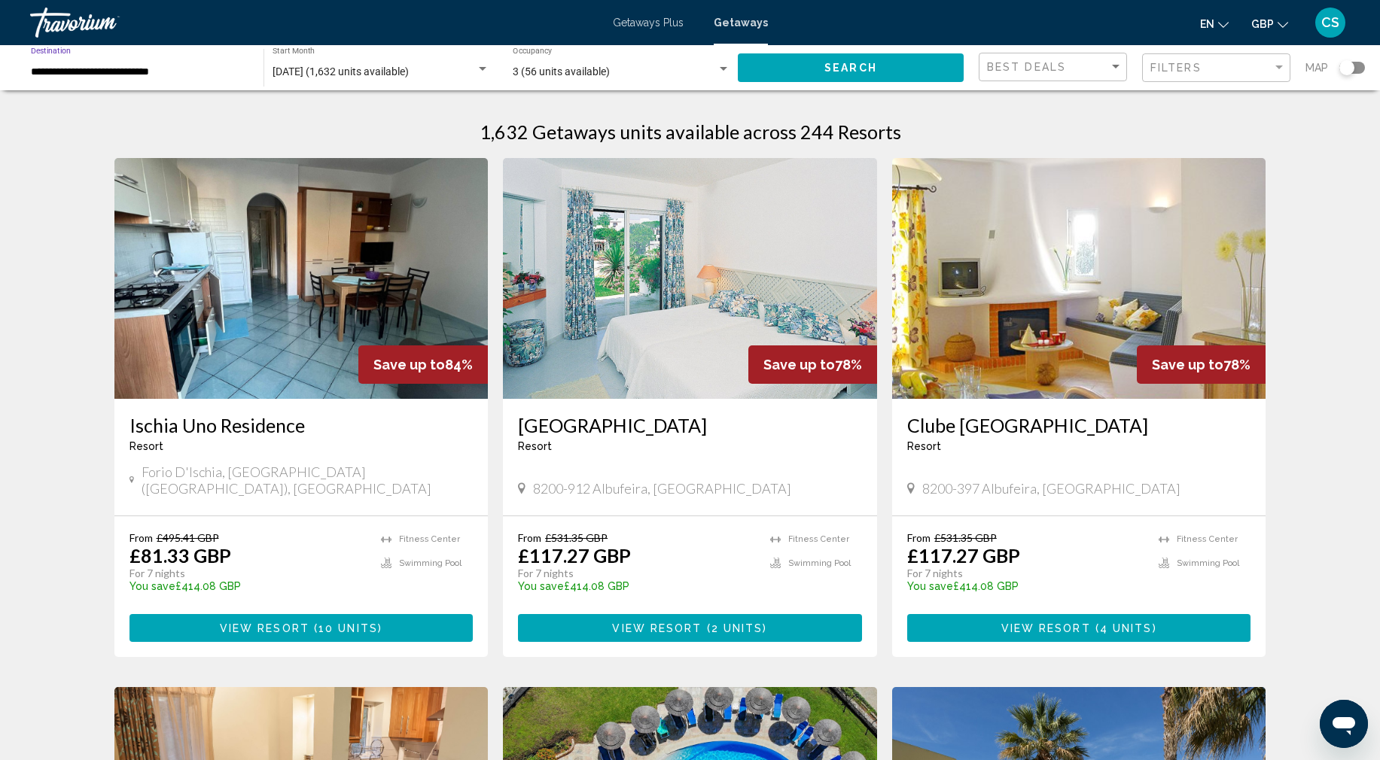
click at [143, 73] on input "**********" at bounding box center [140, 72] width 218 height 12
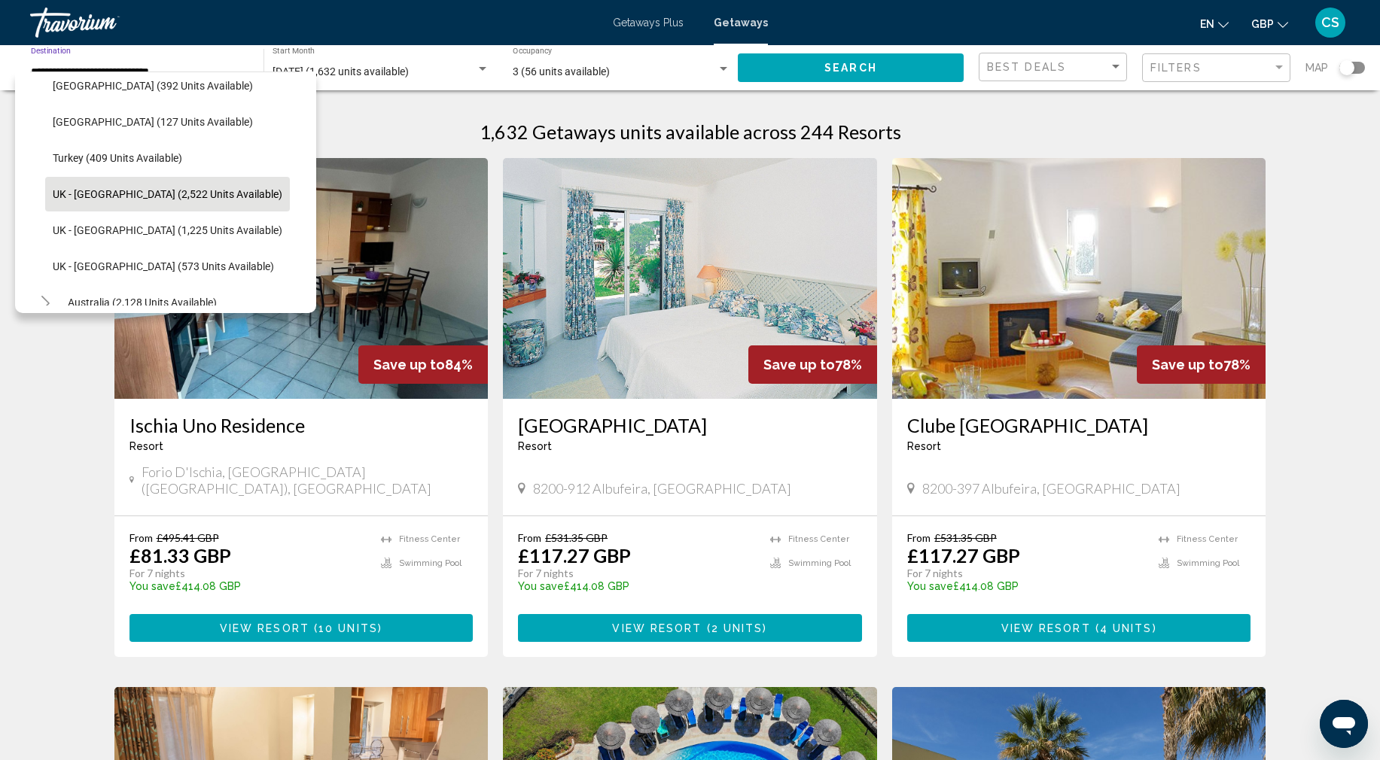
scroll to position [918, 0]
click at [82, 195] on span "UK - [GEOGRAPHIC_DATA] (2,522 units available)" at bounding box center [168, 191] width 230 height 12
type input "**********"
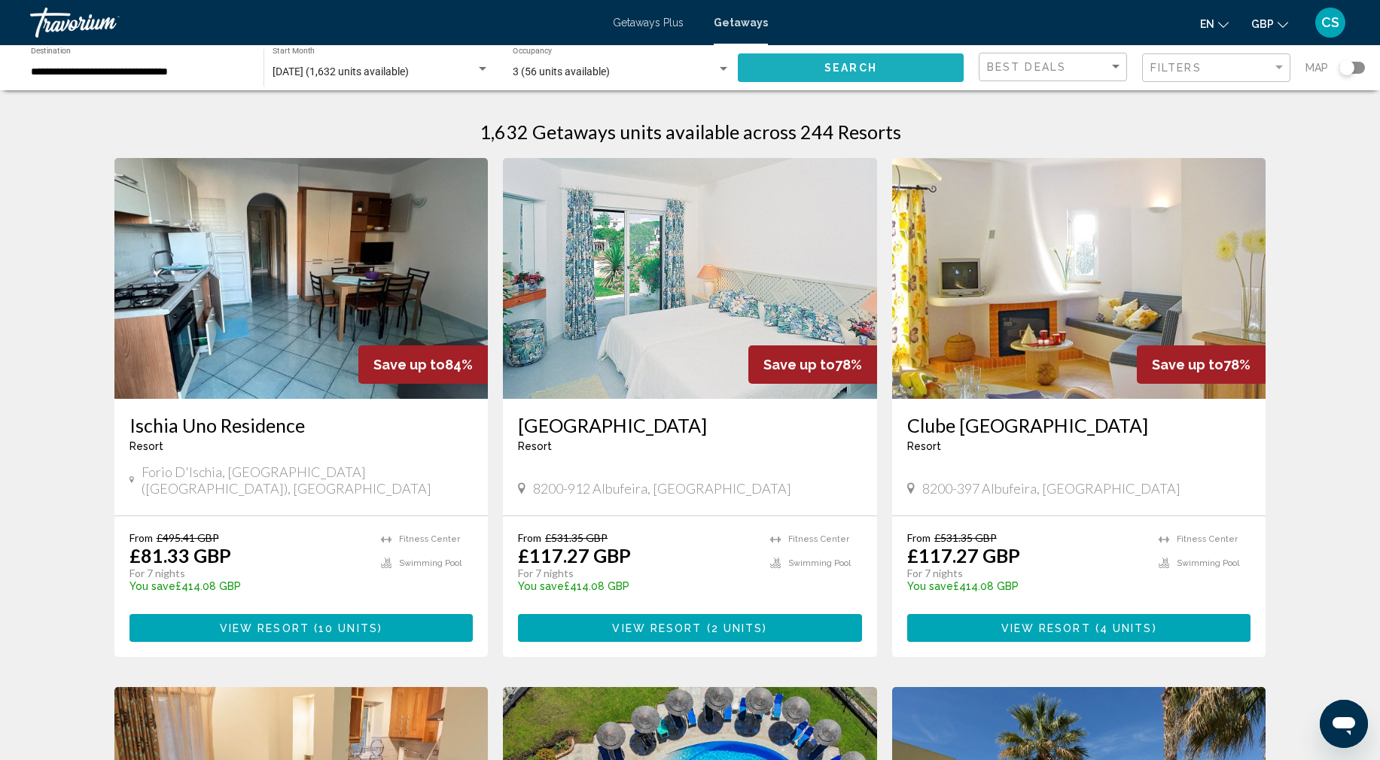
click at [894, 76] on button "Search" at bounding box center [851, 67] width 226 height 28
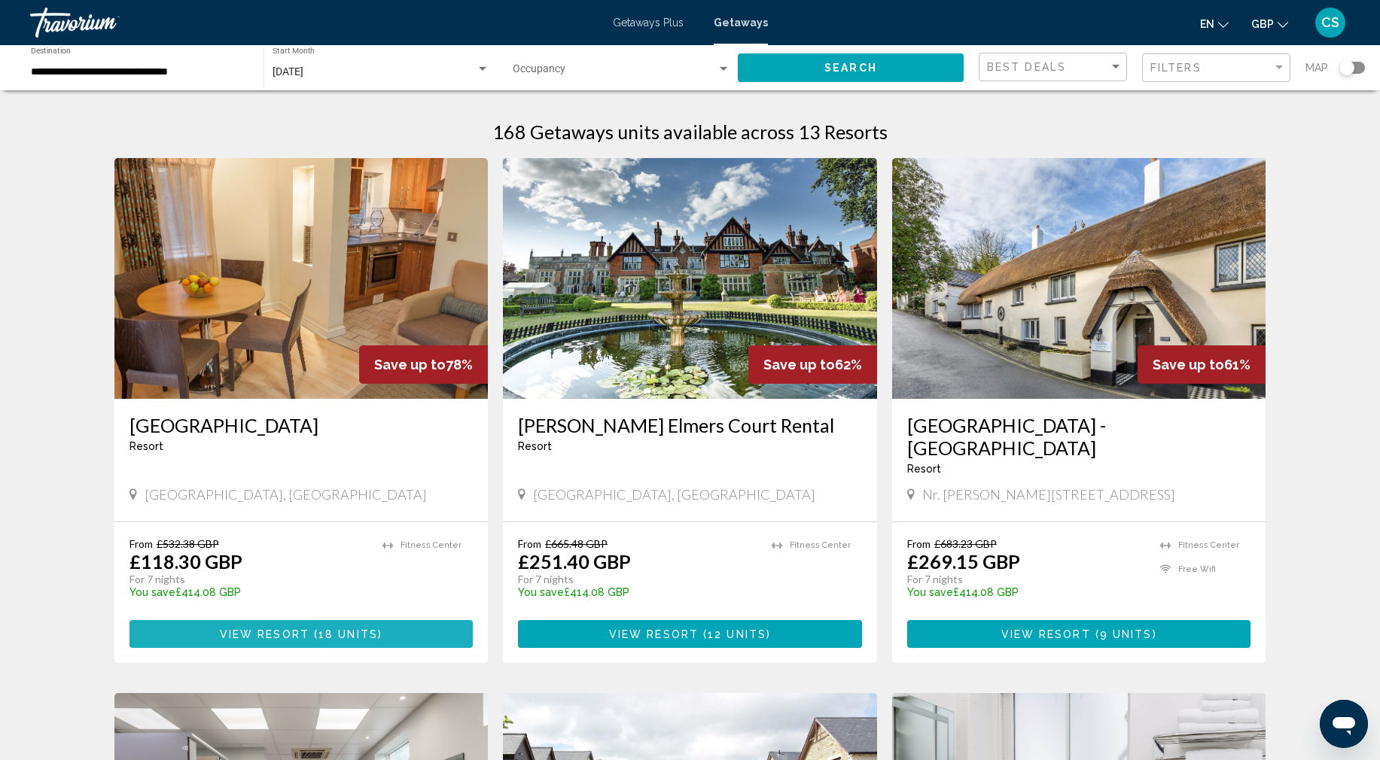
click at [354, 628] on span "18 units" at bounding box center [347, 634] width 59 height 12
